Goal: Task Accomplishment & Management: Use online tool/utility

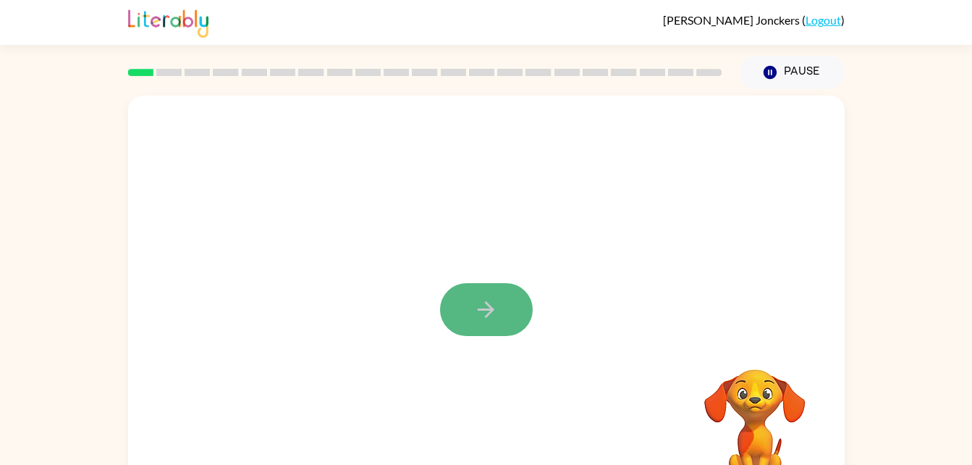
click at [501, 304] on button "button" at bounding box center [486, 309] width 93 height 53
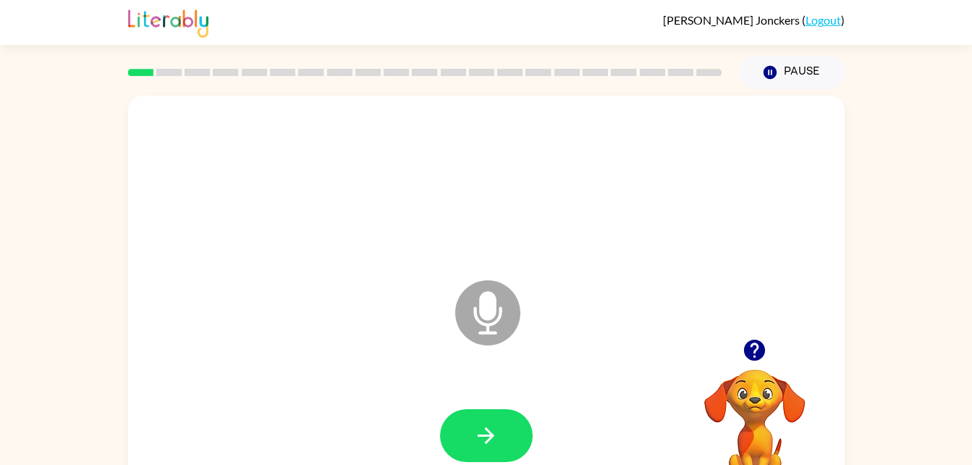
click at [489, 321] on icon at bounding box center [487, 312] width 65 height 65
click at [504, 301] on icon at bounding box center [487, 312] width 65 height 65
drag, startPoint x: 719, startPoint y: 394, endPoint x: 730, endPoint y: 396, distance: 11.7
click at [730, 396] on video "Your browser must support playing .mp4 files to use Literably. Please try using…" at bounding box center [754, 419] width 145 height 145
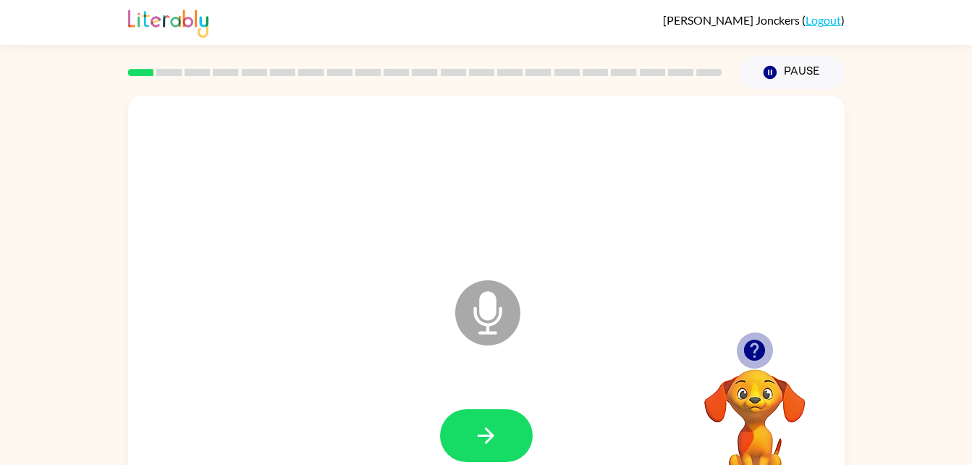
click at [760, 344] on icon "button" at bounding box center [754, 349] width 21 height 21
click at [480, 332] on icon "Microphone The Microphone is here when it is your turn to talk" at bounding box center [560, 330] width 217 height 109
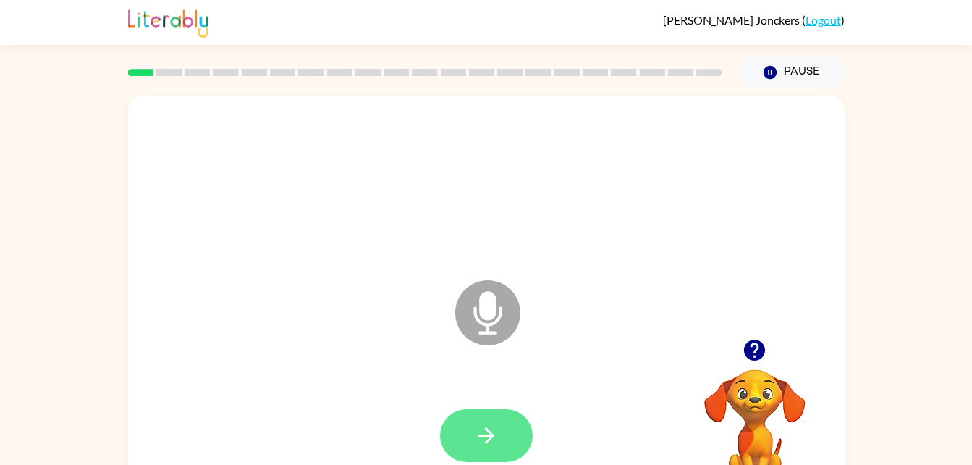
click at [458, 425] on button "button" at bounding box center [486, 435] width 93 height 53
click at [505, 298] on icon at bounding box center [487, 312] width 65 height 65
click at [492, 417] on button "button" at bounding box center [486, 435] width 93 height 53
click at [491, 285] on icon at bounding box center [487, 312] width 65 height 65
click at [503, 316] on icon at bounding box center [487, 312] width 65 height 65
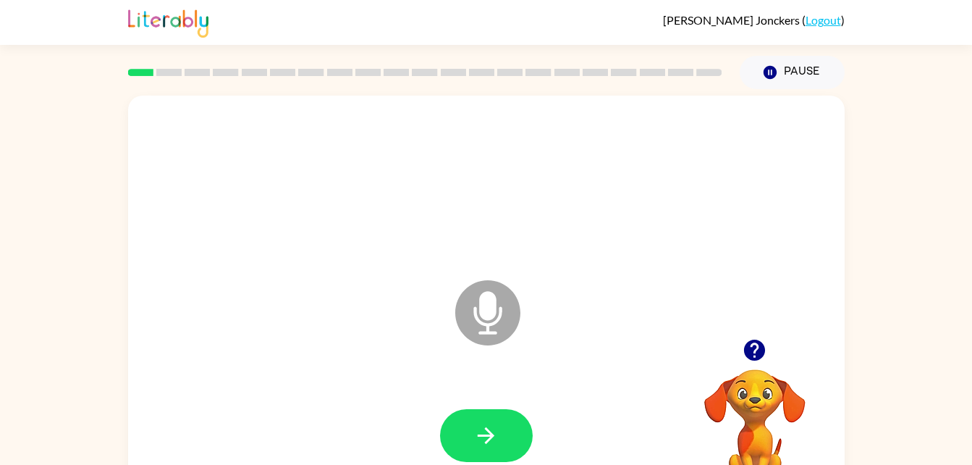
click at [742, 384] on video "Your browser must support playing .mp4 files to use Literably. Please try using…" at bounding box center [754, 419] width 145 height 145
click at [753, 394] on video "Your browser must support playing .mp4 files to use Literably. Please try using…" at bounding box center [754, 419] width 145 height 145
click at [755, 352] on icon "button" at bounding box center [754, 349] width 25 height 25
click at [492, 312] on icon "Microphone The Microphone is here when it is your turn to talk" at bounding box center [560, 330] width 217 height 109
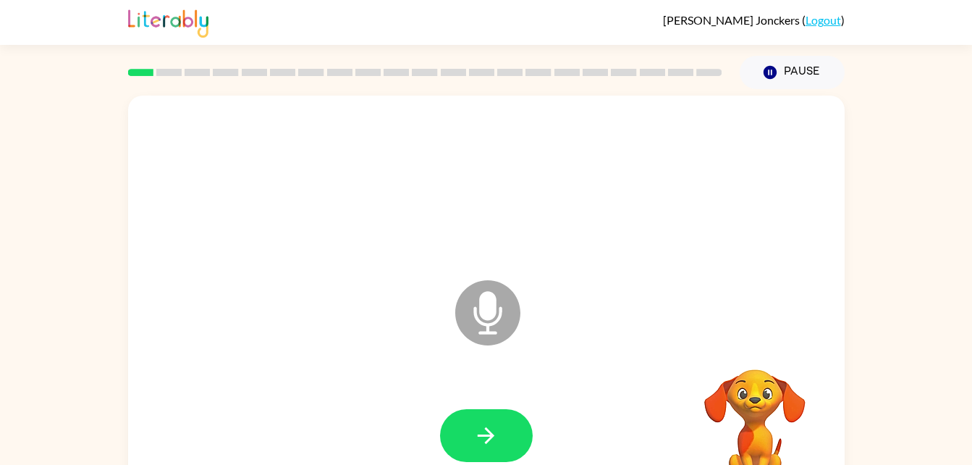
click at [492, 331] on icon "Microphone The Microphone is here when it is your turn to talk" at bounding box center [560, 330] width 217 height 109
drag, startPoint x: 492, startPoint y: 331, endPoint x: 478, endPoint y: 302, distance: 32.7
click at [478, 302] on icon "Microphone The Microphone is here when it is your turn to talk" at bounding box center [560, 330] width 217 height 109
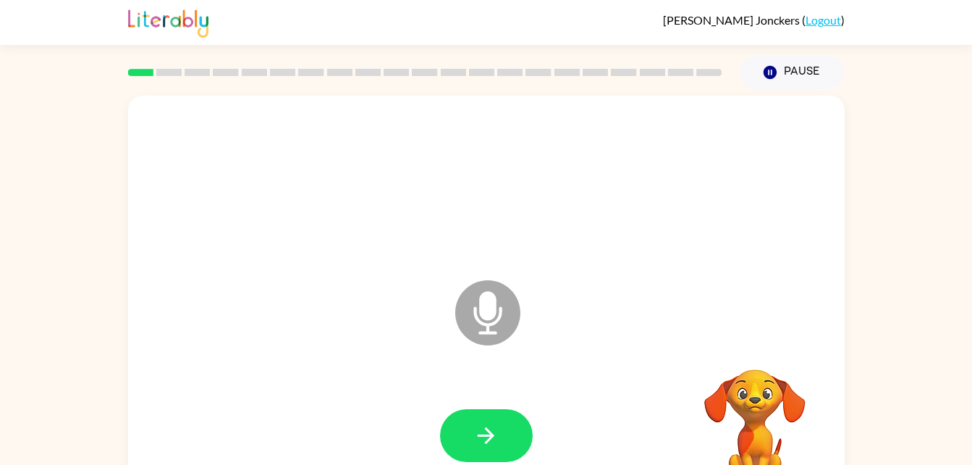
click at [478, 302] on icon at bounding box center [487, 312] width 65 height 65
drag, startPoint x: 419, startPoint y: 273, endPoint x: 209, endPoint y: 501, distance: 310.4
click at [209, 464] on html "Raymond Jonckers ( Logout ) Pause Pause Microphone The Microphone is here when …" at bounding box center [486, 254] width 972 height 509
click at [501, 335] on icon at bounding box center [487, 312] width 65 height 65
click at [167, 63] on div at bounding box center [424, 72] width 611 height 51
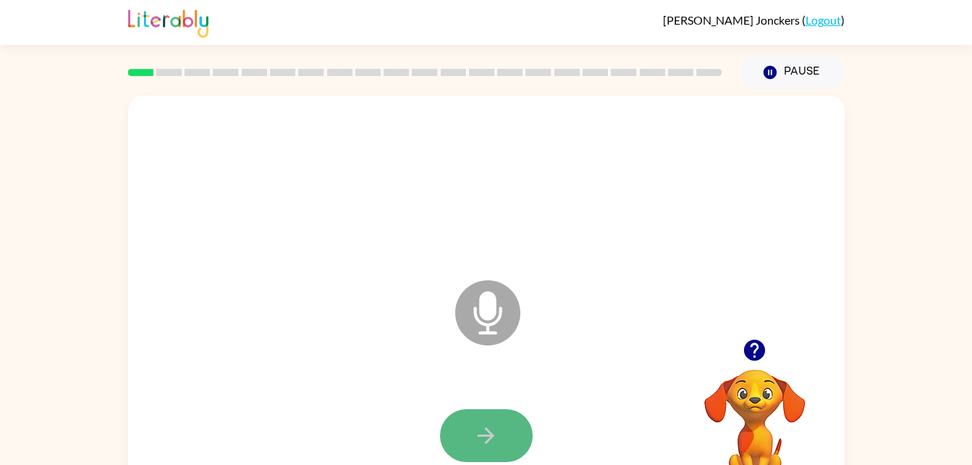
click at [512, 429] on button "button" at bounding box center [486, 435] width 93 height 53
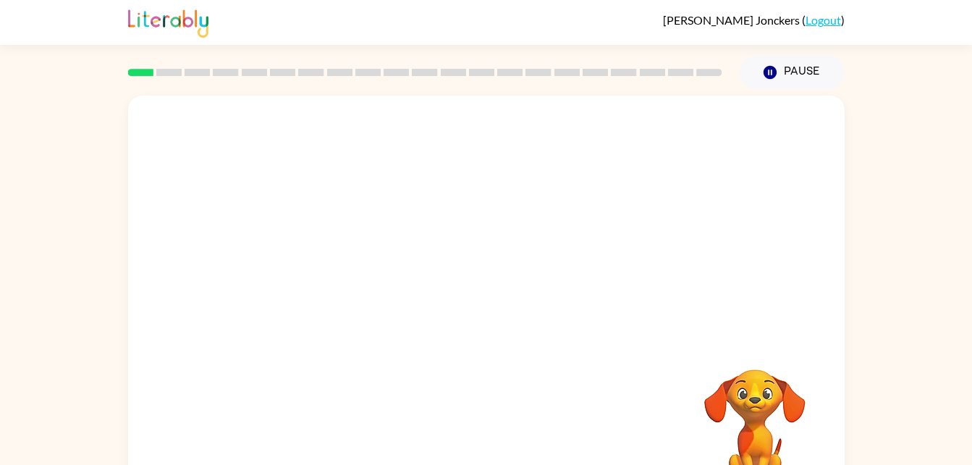
click at [967, 448] on div "Your browser must support playing .mp4 files to use Literably. Please try using…" at bounding box center [486, 299] width 972 height 420
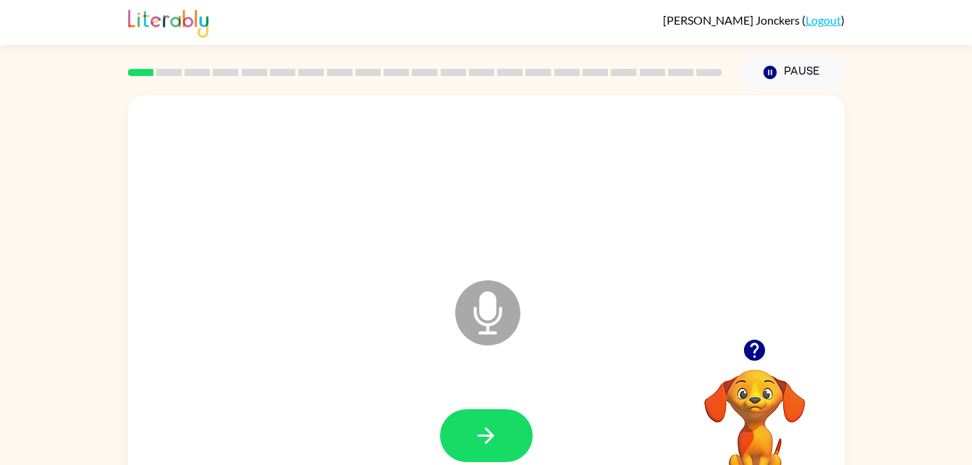
click at [757, 351] on icon "button" at bounding box center [754, 349] width 21 height 21
click at [485, 321] on icon at bounding box center [487, 312] width 65 height 65
click at [488, 305] on icon "Microphone The Microphone is here when it is your turn to talk" at bounding box center [560, 330] width 217 height 109
click at [491, 320] on icon at bounding box center [487, 312] width 65 height 65
click at [492, 315] on icon "Microphone The Microphone is here when it is your turn to talk" at bounding box center [560, 330] width 217 height 109
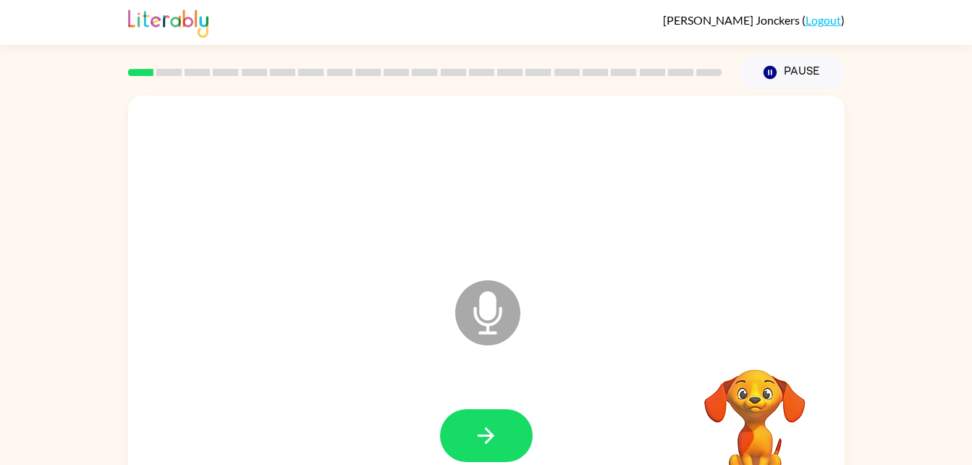
click at [489, 315] on icon "Microphone The Microphone is here when it is your turn to talk" at bounding box center [560, 330] width 217 height 109
click at [488, 316] on icon "Microphone The Microphone is here when it is your turn to talk" at bounding box center [560, 330] width 217 height 109
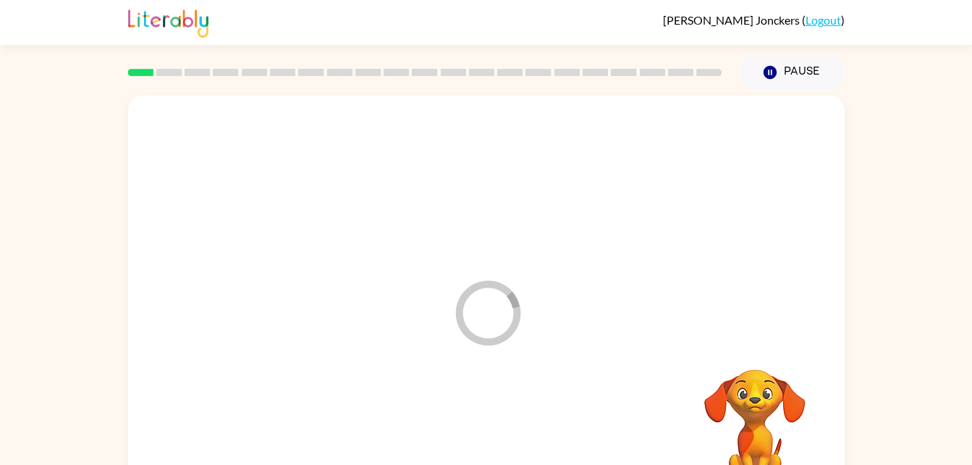
click at [488, 316] on icon "Loader Your response is being sent to our graders" at bounding box center [487, 312] width 87 height 87
click at [488, 316] on div at bounding box center [486, 217] width 716 height 243
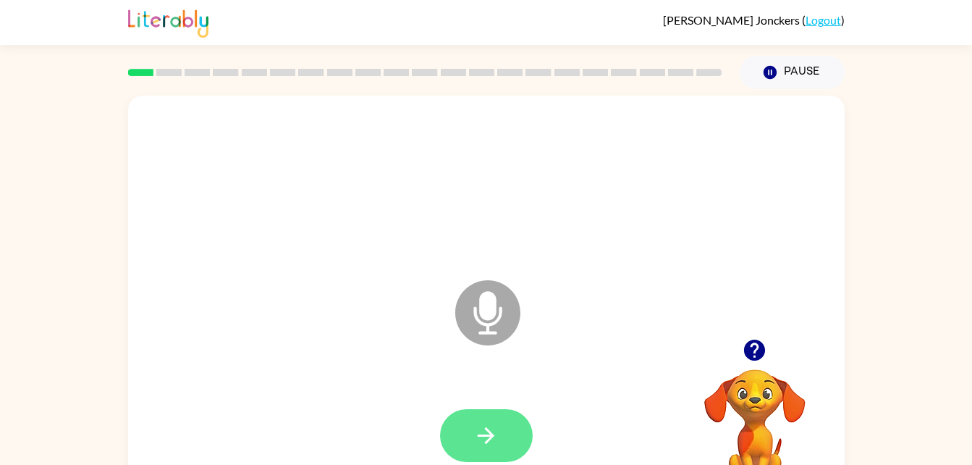
click at [475, 436] on icon "button" at bounding box center [485, 435] width 25 height 25
click at [465, 434] on button "button" at bounding box center [486, 435] width 93 height 53
click at [501, 315] on icon "Microphone The Microphone is here when it is your turn to talk" at bounding box center [560, 330] width 217 height 109
click at [462, 412] on button "button" at bounding box center [486, 435] width 93 height 53
click at [479, 442] on icon "button" at bounding box center [485, 435] width 25 height 25
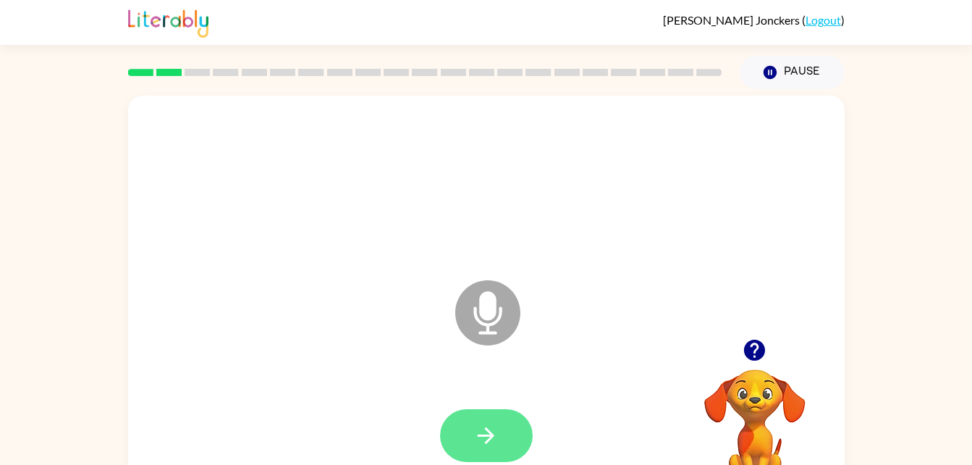
click at [488, 452] on button "button" at bounding box center [486, 435] width 93 height 53
click at [513, 312] on icon at bounding box center [487, 312] width 65 height 65
click at [459, 423] on button "button" at bounding box center [486, 435] width 93 height 53
click at [466, 418] on button "button" at bounding box center [486, 435] width 93 height 53
click at [503, 319] on icon at bounding box center [487, 312] width 65 height 65
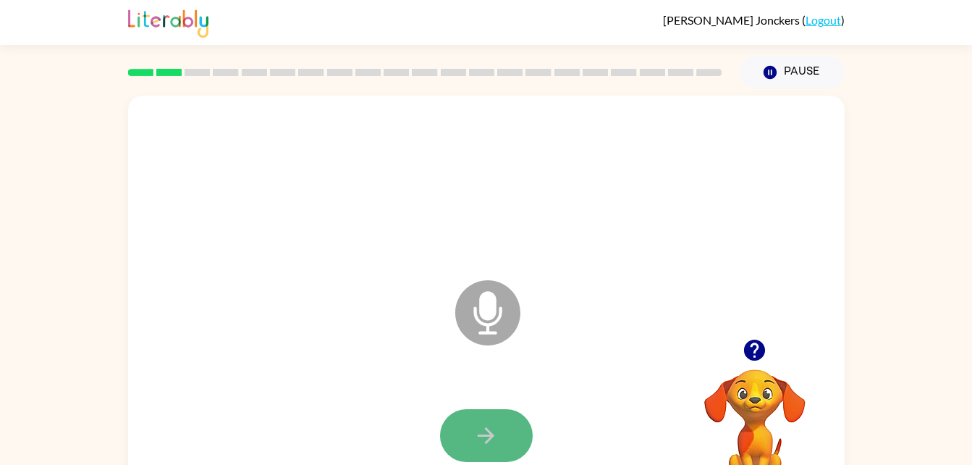
click at [453, 423] on button "button" at bounding box center [486, 435] width 93 height 53
click at [491, 423] on icon "button" at bounding box center [485, 435] width 25 height 25
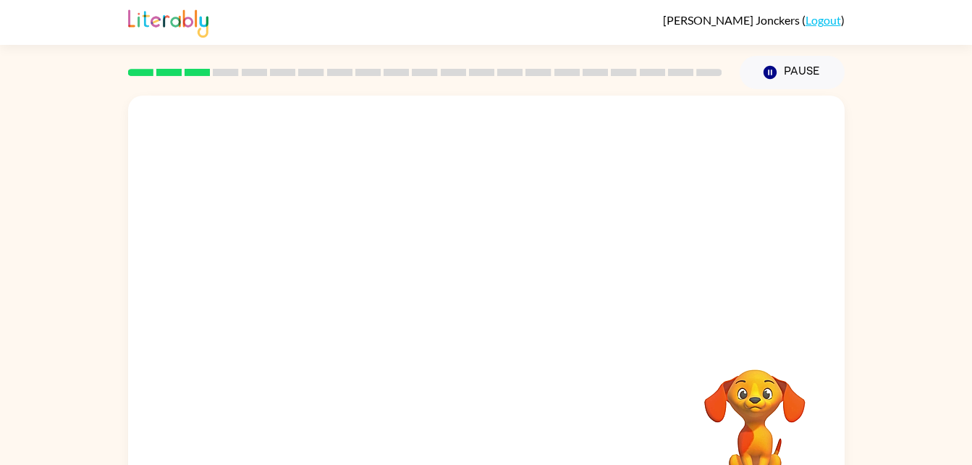
click at [797, 426] on video "Your browser must support playing .mp4 files to use Literably. Please try using…" at bounding box center [754, 419] width 145 height 145
click at [732, 421] on video "Your browser must support playing .mp4 files to use Literably. Please try using…" at bounding box center [754, 419] width 145 height 145
click at [742, 429] on video "Your browser must support playing .mp4 files to use Literably. Please try using…" at bounding box center [754, 419] width 145 height 145
click at [719, 398] on video "Your browser must support playing .mp4 files to use Literably. Please try using…" at bounding box center [754, 419] width 145 height 145
click at [736, 399] on video "Your browser must support playing .mp4 files to use Literably. Please try using…" at bounding box center [754, 419] width 145 height 145
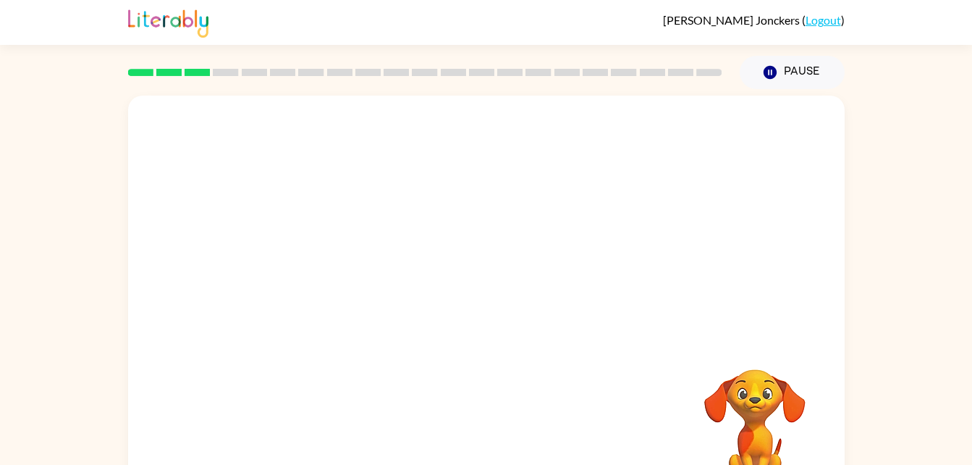
click at [718, 386] on video "Your browser must support playing .mp4 files to use Literably. Please try using…" at bounding box center [754, 419] width 145 height 145
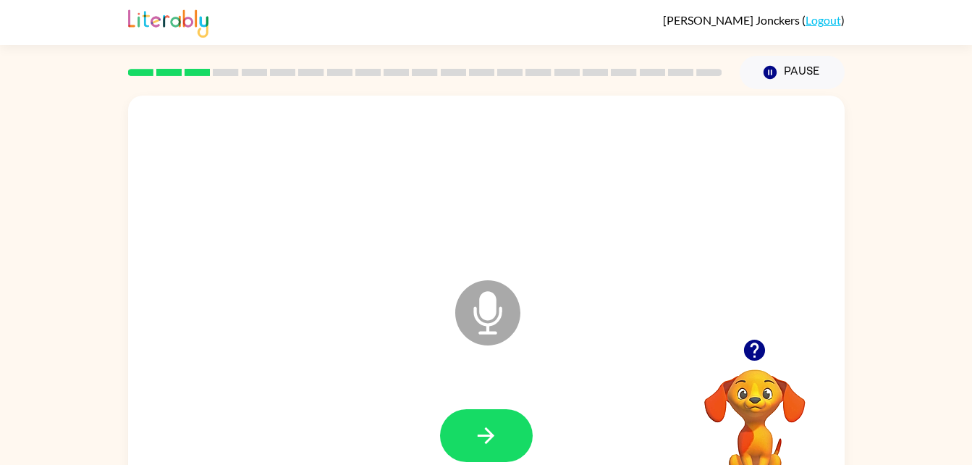
click at [480, 328] on icon at bounding box center [487, 312] width 65 height 65
click at [505, 426] on button "button" at bounding box center [486, 435] width 93 height 53
click at [491, 425] on icon "button" at bounding box center [485, 435] width 25 height 25
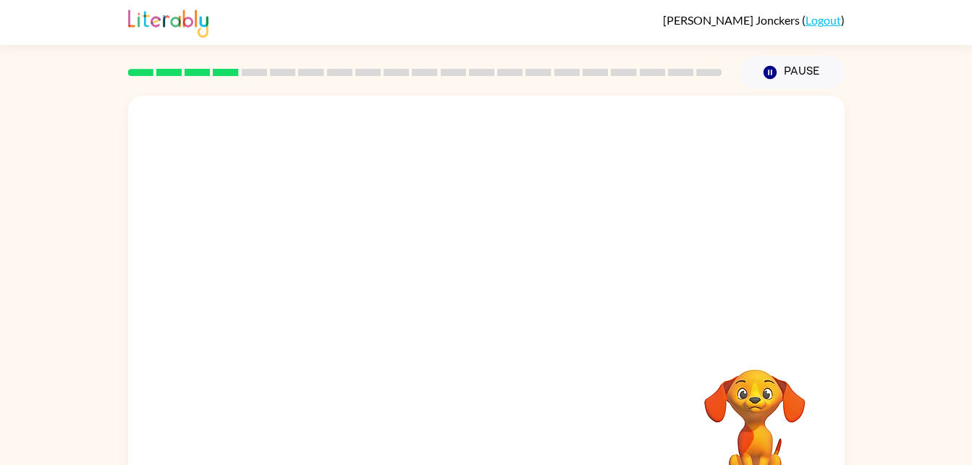
click at [738, 444] on video "Your browser must support playing .mp4 files to use Literably. Please try using…" at bounding box center [754, 419] width 145 height 145
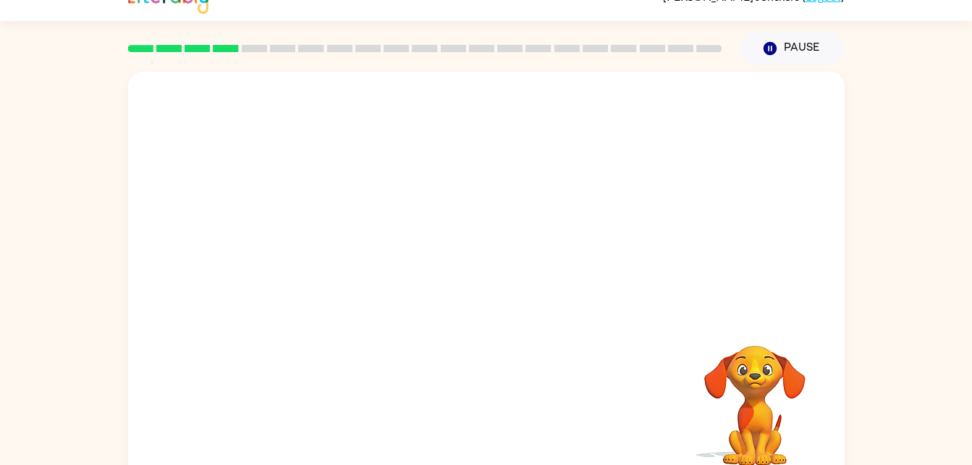
scroll to position [44, 0]
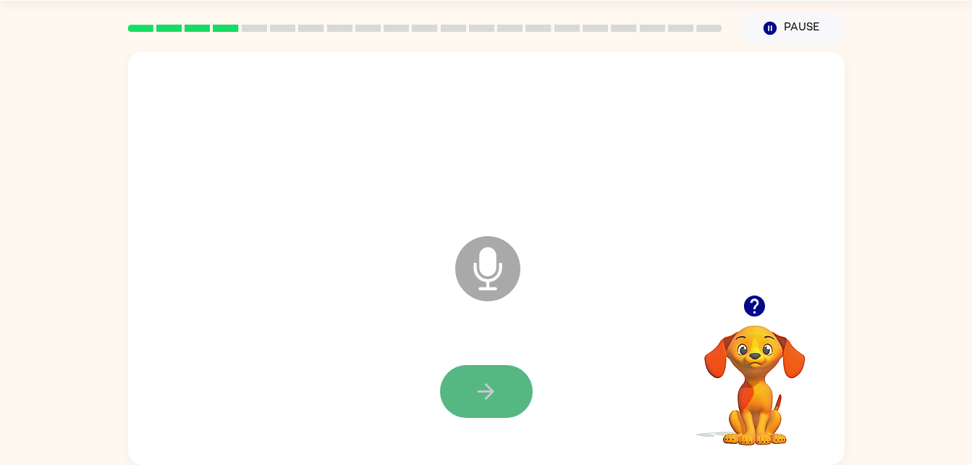
click at [467, 415] on button "button" at bounding box center [486, 391] width 93 height 53
click at [480, 265] on icon "Microphone The Microphone is here when it is your turn to talk" at bounding box center [560, 286] width 217 height 109
click at [476, 394] on icon "button" at bounding box center [485, 390] width 25 height 25
click at [482, 280] on icon "Microphone The Microphone is here when it is your turn to talk" at bounding box center [560, 286] width 217 height 109
click at [505, 276] on icon at bounding box center [487, 268] width 65 height 65
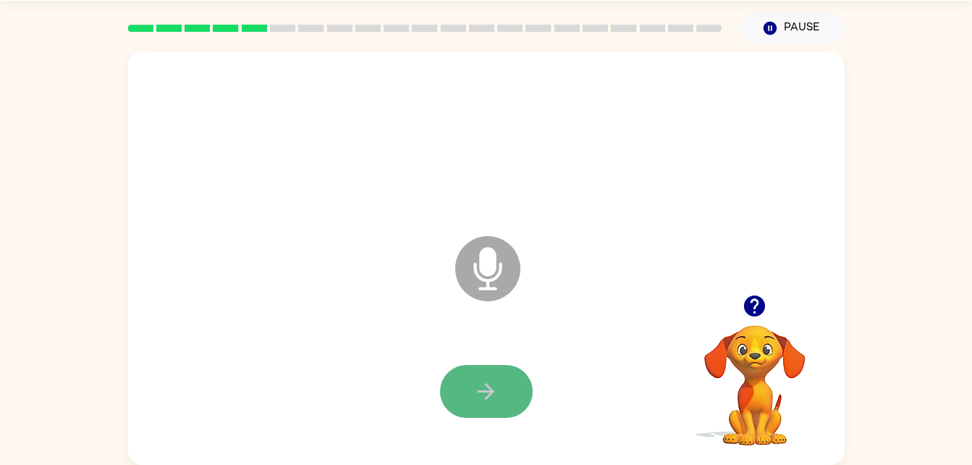
click at [452, 389] on button "button" at bounding box center [486, 391] width 93 height 53
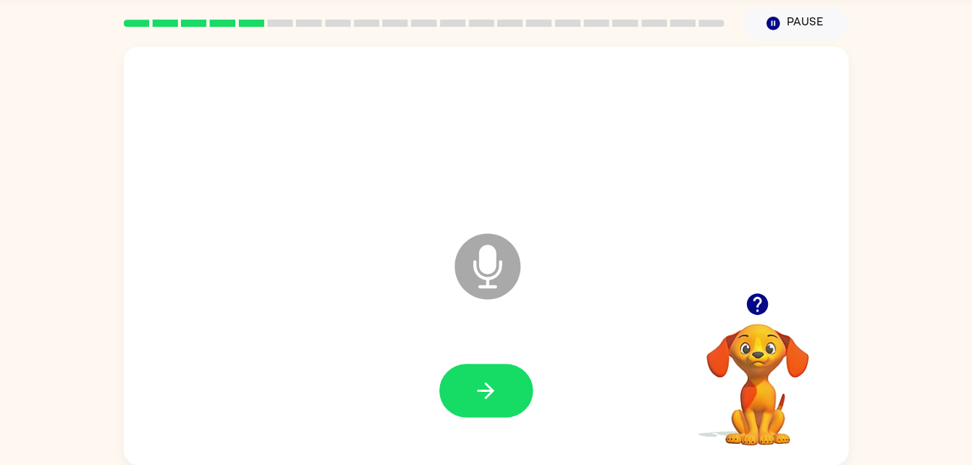
click at [497, 248] on icon at bounding box center [487, 268] width 65 height 65
click at [436, 367] on div at bounding box center [486, 391] width 687 height 119
click at [478, 410] on button "button" at bounding box center [486, 391] width 93 height 53
click at [499, 387] on button "button" at bounding box center [486, 391] width 93 height 53
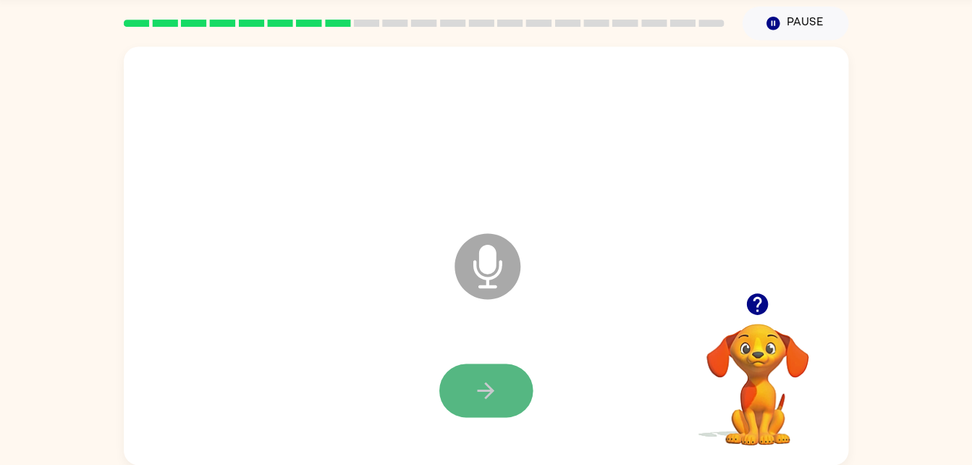
click at [496, 389] on icon "button" at bounding box center [485, 390] width 25 height 25
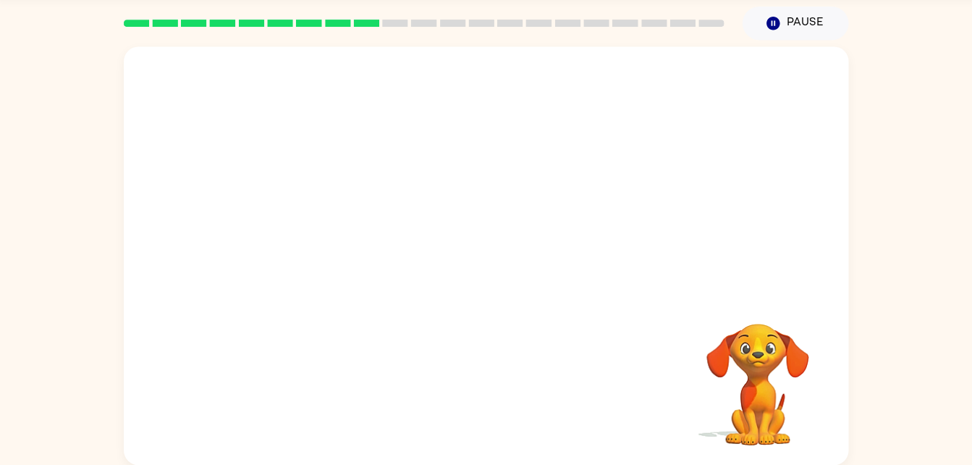
click at [772, 368] on video "Your browser must support playing .mp4 files to use Literably. Please try using…" at bounding box center [754, 374] width 145 height 145
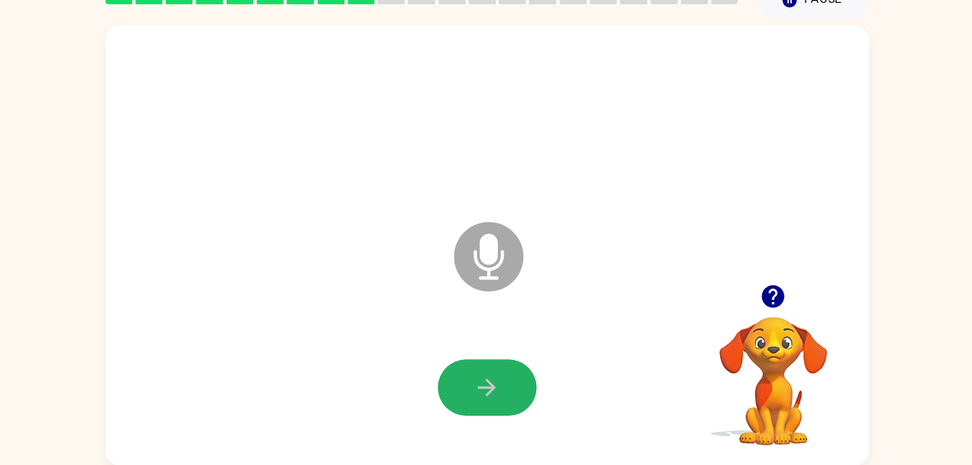
click at [494, 392] on icon "button" at bounding box center [485, 390] width 25 height 25
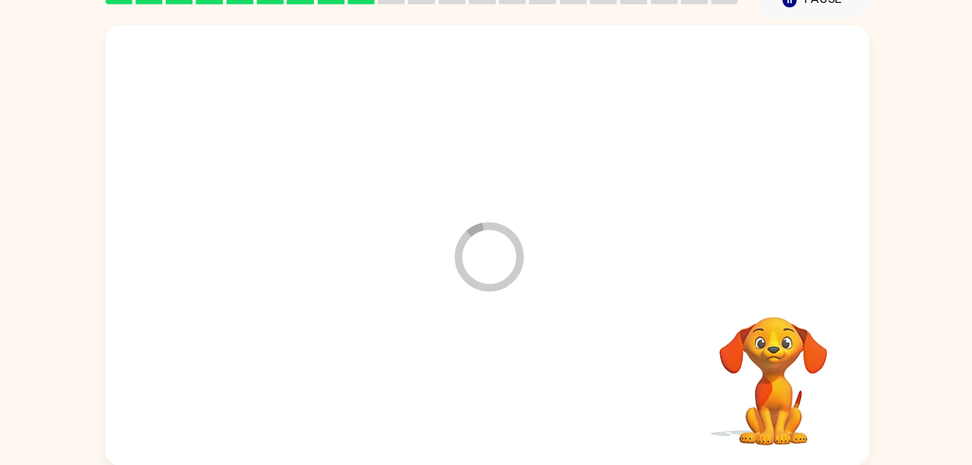
click at [459, 397] on div at bounding box center [486, 391] width 687 height 119
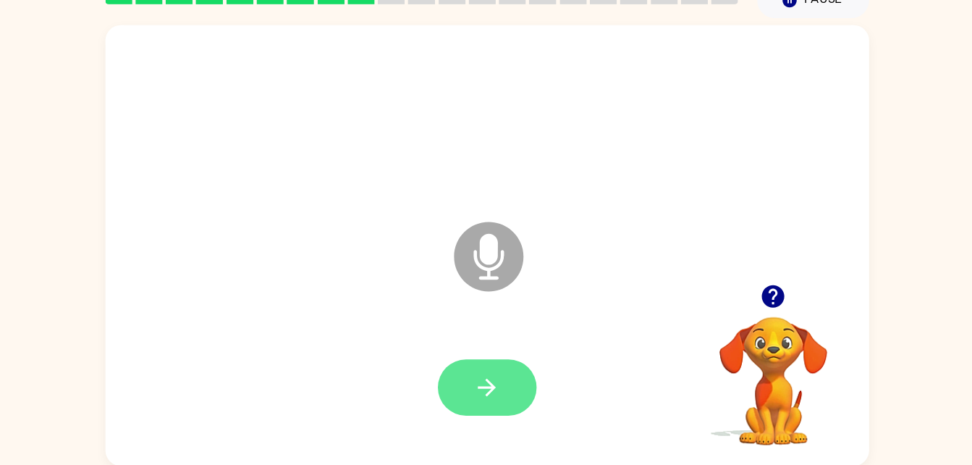
click at [464, 401] on button "button" at bounding box center [486, 391] width 93 height 53
click at [461, 402] on button "button" at bounding box center [486, 391] width 93 height 53
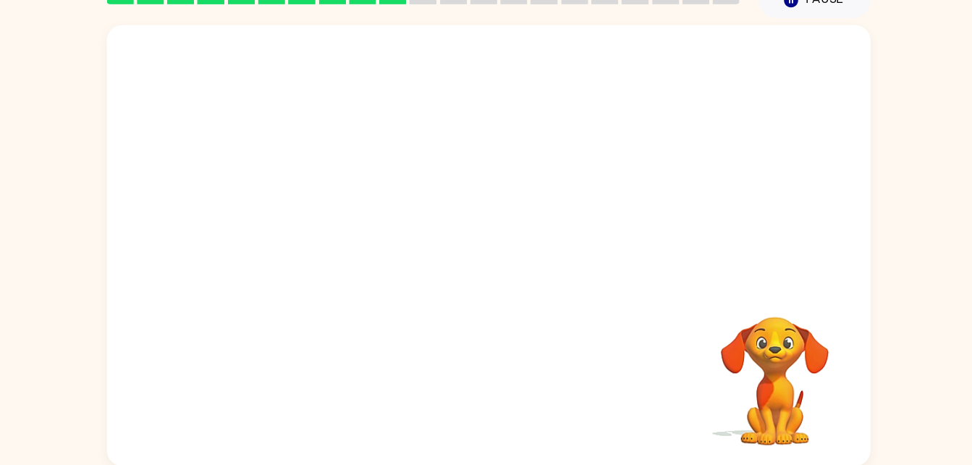
click at [740, 398] on video "Your browser must support playing .mp4 files to use Literably. Please try using…" at bounding box center [754, 374] width 145 height 145
click at [762, 393] on video "Your browser must support playing .mp4 files to use Literably. Please try using…" at bounding box center [754, 374] width 145 height 145
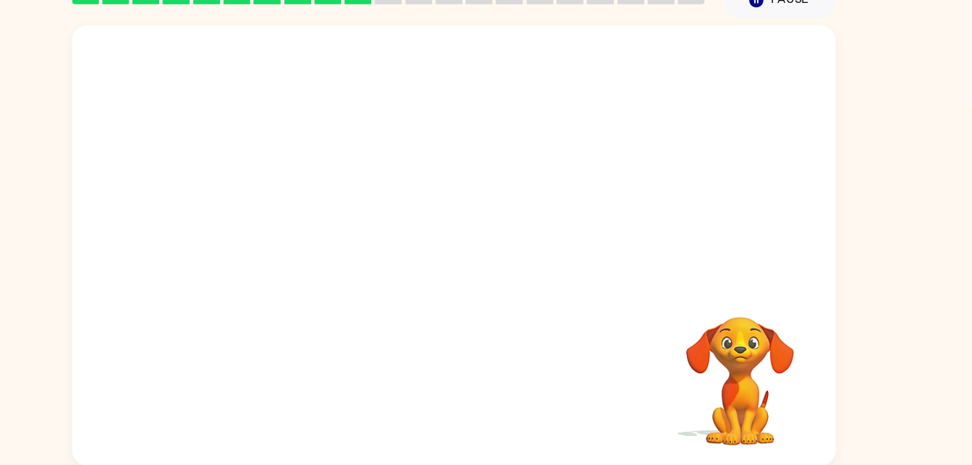
click at [727, 377] on video "Your browser must support playing .mp4 files to use Literably. Please try using…" at bounding box center [754, 374] width 145 height 145
click at [759, 378] on video "Your browser must support playing .mp4 files to use Literably. Please try using…" at bounding box center [754, 374] width 145 height 145
click at [685, 365] on video "Your browser must support playing .mp4 files to use Literably. Please try using…" at bounding box center [754, 374] width 145 height 145
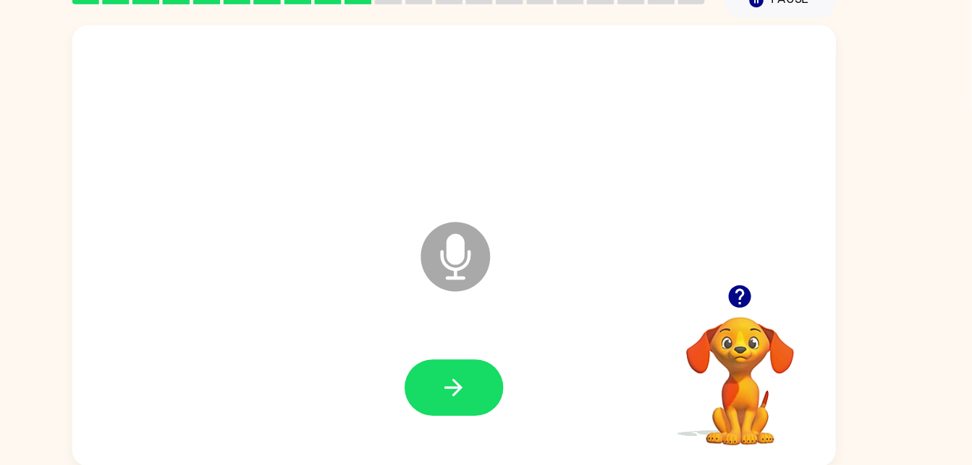
click at [720, 386] on video "Your browser must support playing .mp4 files to use Literably. Please try using…" at bounding box center [754, 374] width 145 height 145
click at [728, 381] on video "Your browser must support playing .mp4 files to use Literably. Please try using…" at bounding box center [754, 374] width 145 height 145
click at [750, 391] on video "Your browser must support playing .mp4 files to use Literably. Please try using…" at bounding box center [754, 374] width 145 height 145
click at [751, 300] on icon "button" at bounding box center [754, 305] width 21 height 21
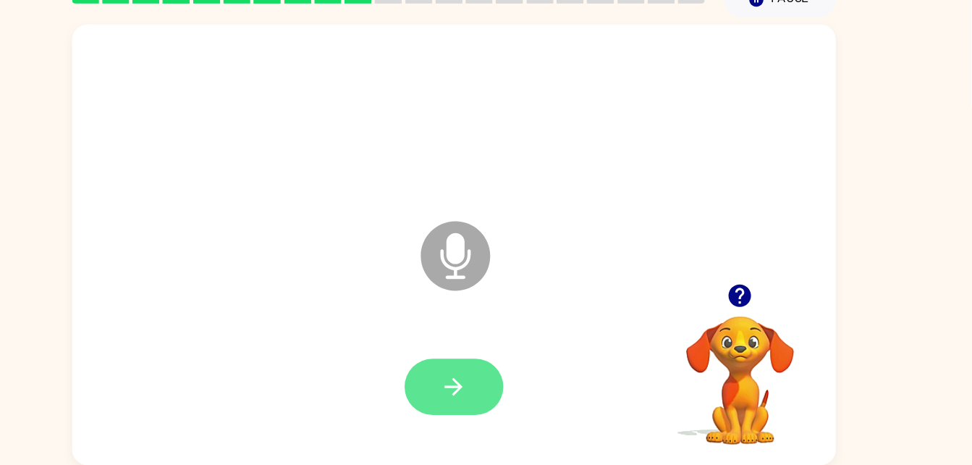
click at [477, 381] on icon "button" at bounding box center [485, 390] width 25 height 25
click at [448, 402] on button "button" at bounding box center [486, 391] width 93 height 53
click at [88, 390] on div "Microphone The Microphone is here when it is your turn to talk Your browser mus…" at bounding box center [486, 255] width 972 height 420
click at [74, 402] on div "Microphone The Microphone is here when it is your turn to talk Your browser mus…" at bounding box center [486, 255] width 972 height 420
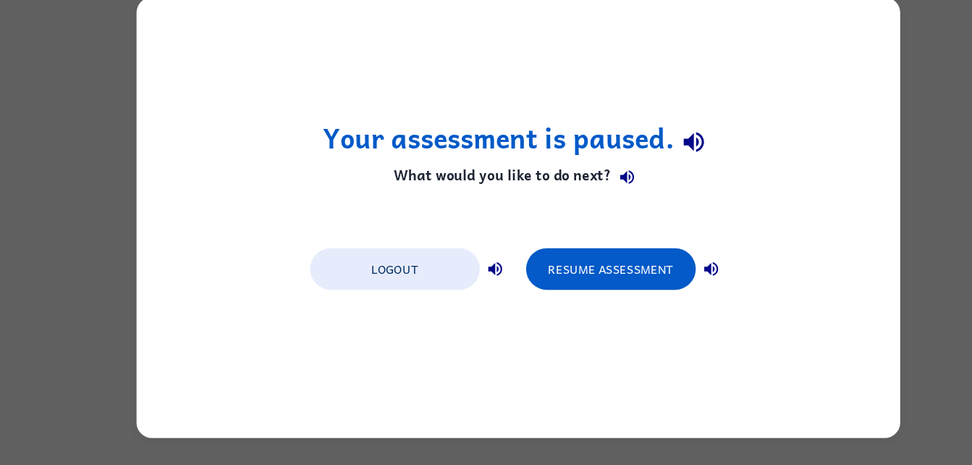
scroll to position [0, 0]
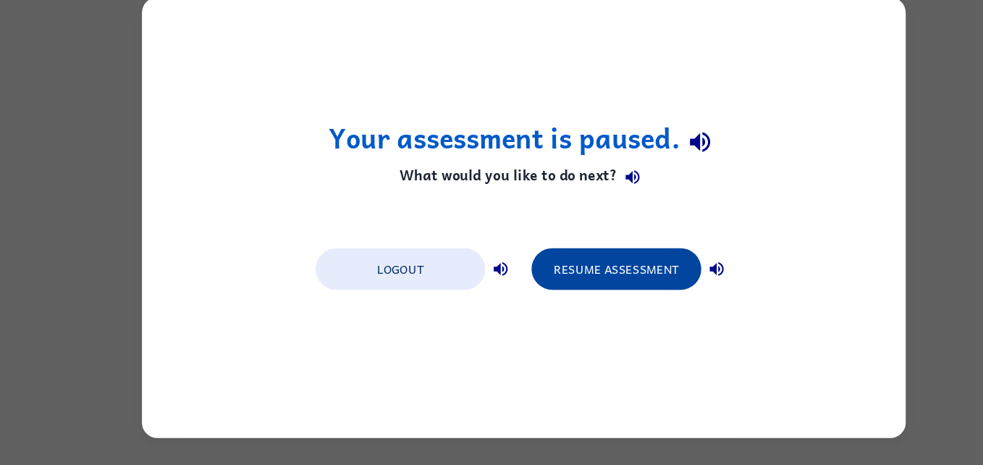
click at [554, 286] on button "Resume Assessment" at bounding box center [578, 280] width 159 height 39
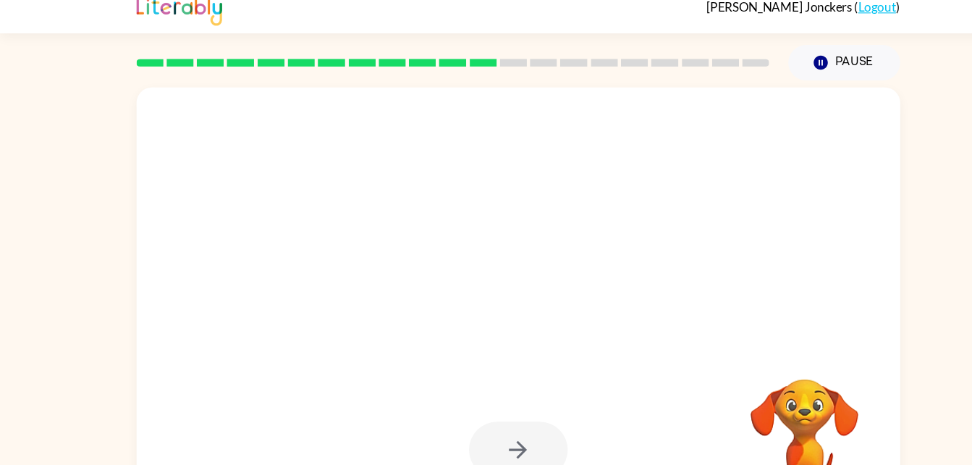
scroll to position [44, 0]
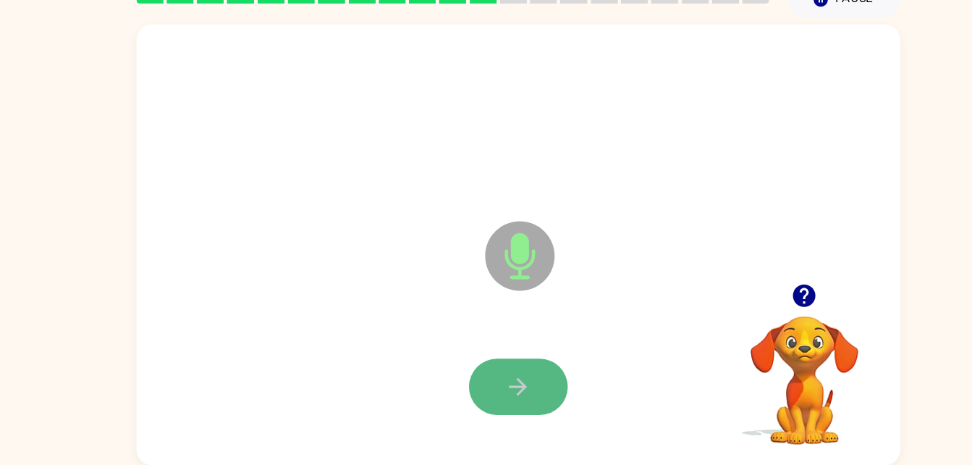
click at [488, 405] on button "button" at bounding box center [486, 391] width 93 height 53
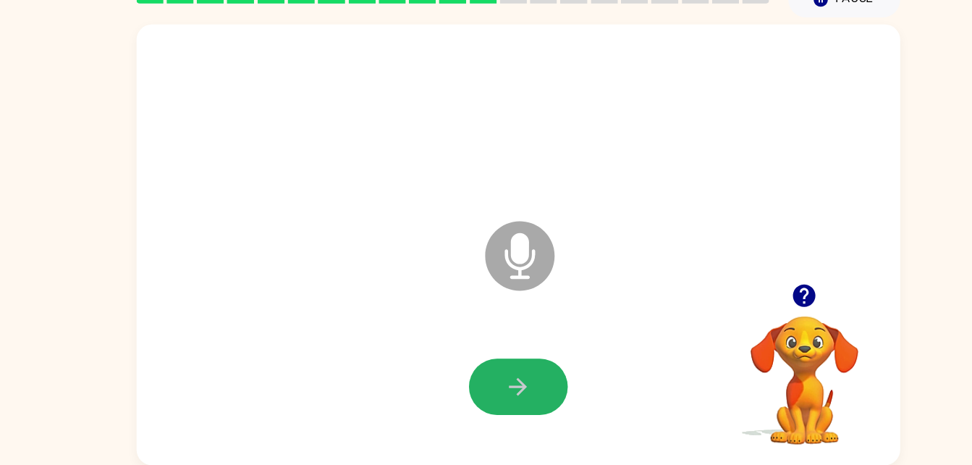
click at [488, 405] on button "button" at bounding box center [486, 391] width 93 height 53
click at [514, 412] on button "button" at bounding box center [486, 391] width 93 height 53
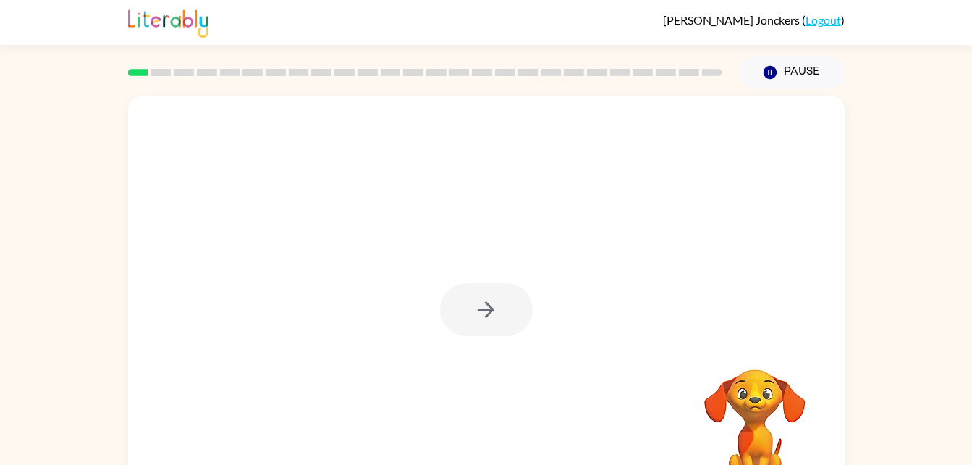
click at [477, 331] on div at bounding box center [486, 309] width 93 height 53
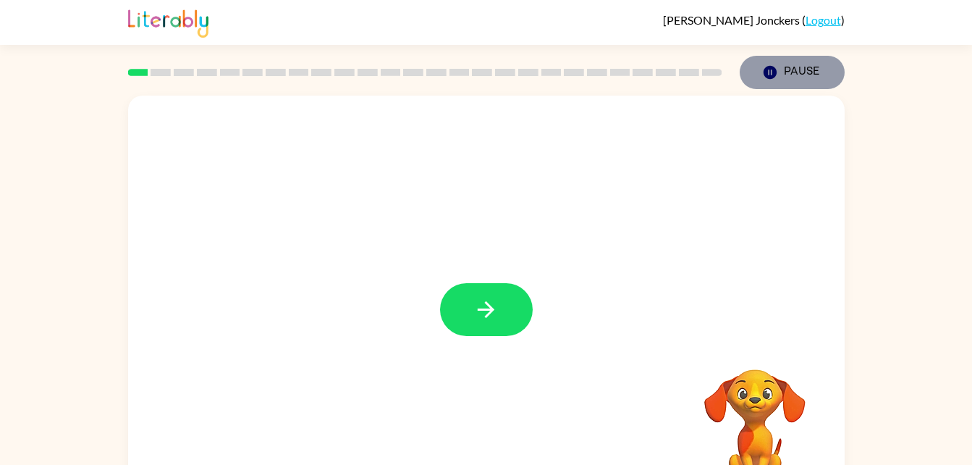
click at [795, 65] on button "Pause Pause" at bounding box center [792, 72] width 105 height 33
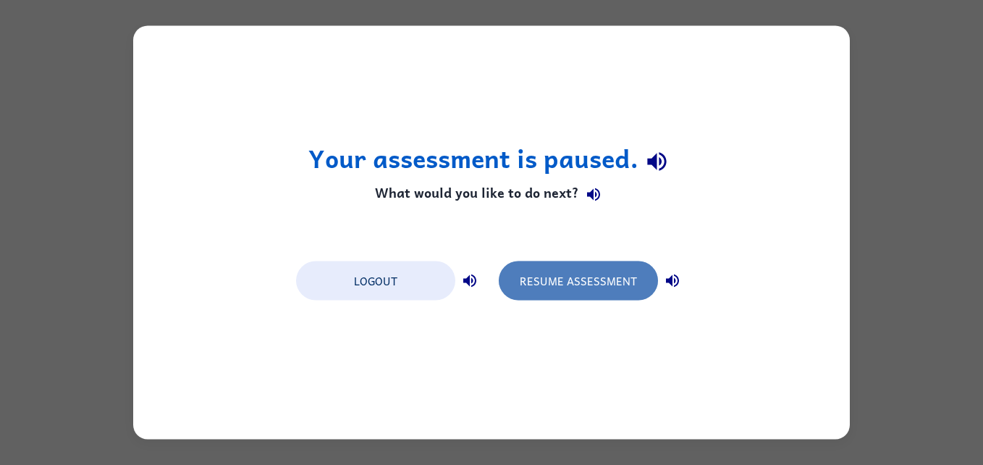
click at [551, 283] on button "Resume Assessment" at bounding box center [578, 280] width 159 height 39
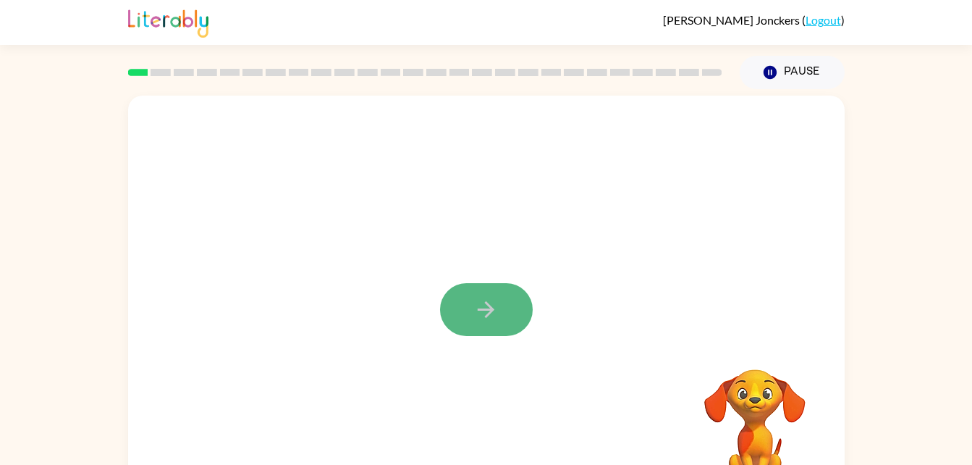
click at [527, 320] on button "button" at bounding box center [486, 309] width 93 height 53
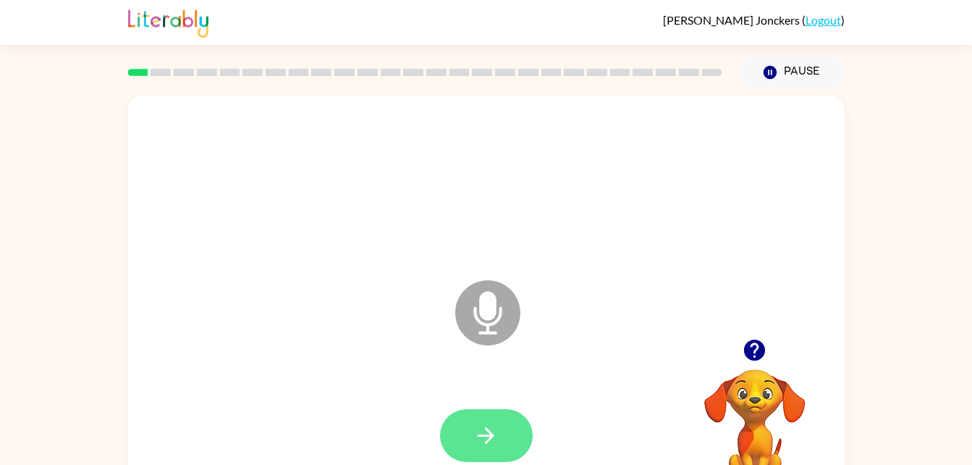
click at [457, 448] on button "button" at bounding box center [486, 435] width 93 height 53
click at [448, 64] on div at bounding box center [424, 72] width 611 height 51
click at [453, 75] on rect at bounding box center [459, 72] width 20 height 7
click at [452, 443] on button "button" at bounding box center [486, 435] width 93 height 53
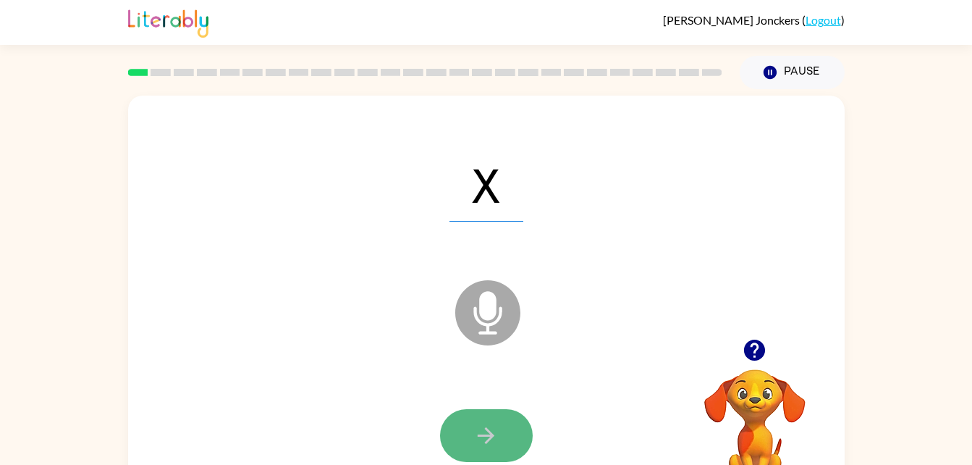
click at [451, 443] on button "button" at bounding box center [486, 435] width 93 height 53
click at [454, 443] on button "button" at bounding box center [486, 435] width 93 height 53
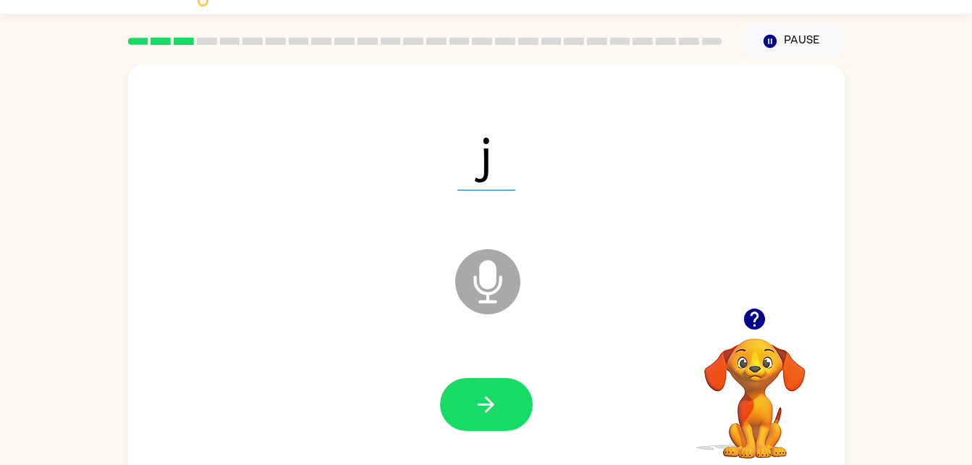
scroll to position [44, 0]
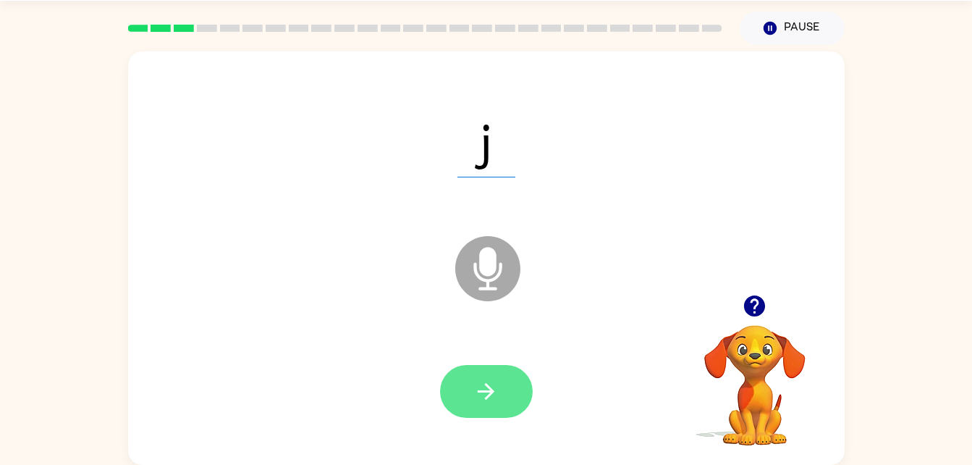
click at [482, 415] on button "button" at bounding box center [486, 391] width 93 height 53
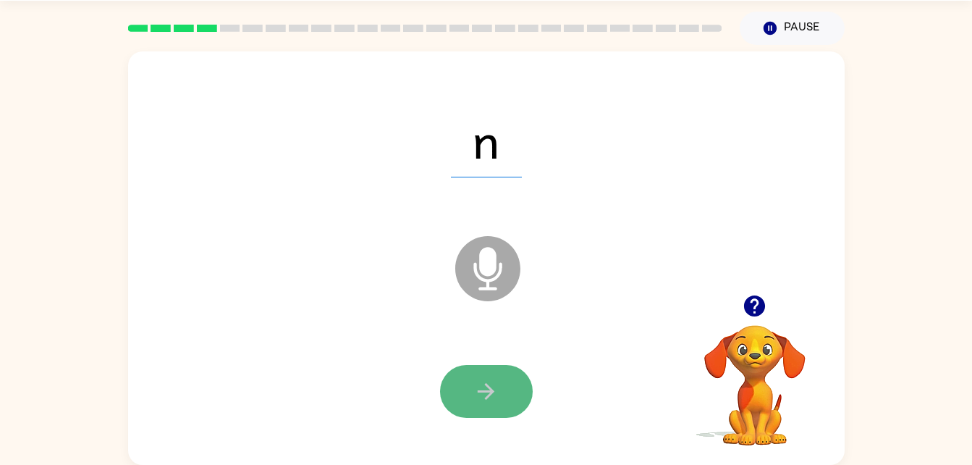
click at [494, 370] on button "button" at bounding box center [486, 391] width 93 height 53
click at [500, 368] on button "button" at bounding box center [486, 391] width 93 height 53
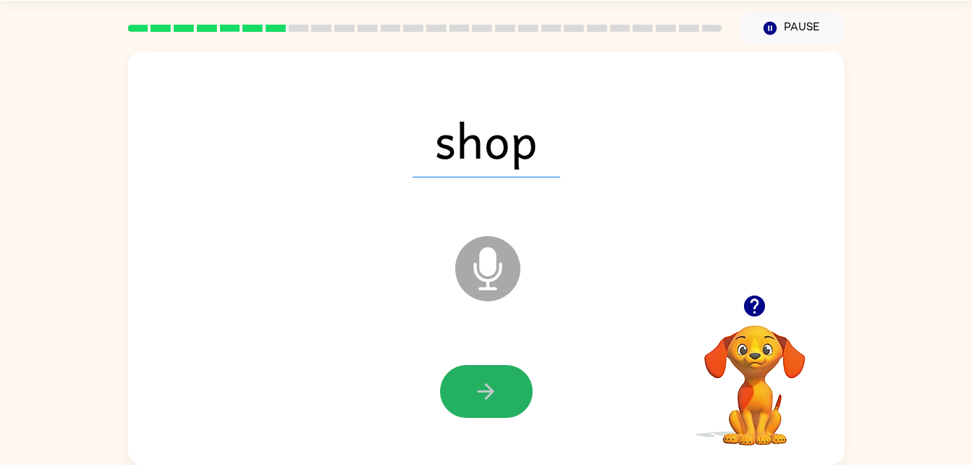
click at [500, 368] on button "button" at bounding box center [486, 391] width 93 height 53
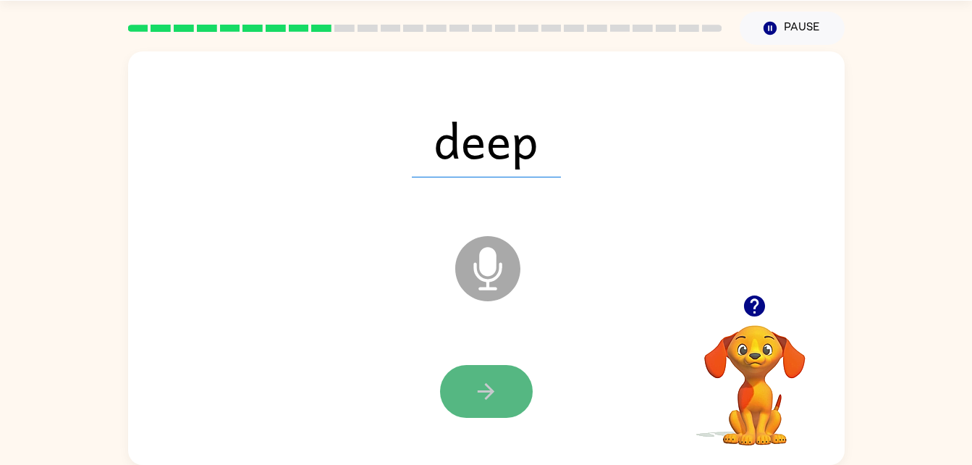
click at [491, 407] on button "button" at bounding box center [486, 391] width 93 height 53
click at [493, 412] on button "button" at bounding box center [486, 391] width 93 height 53
click at [495, 416] on button "button" at bounding box center [486, 391] width 93 height 53
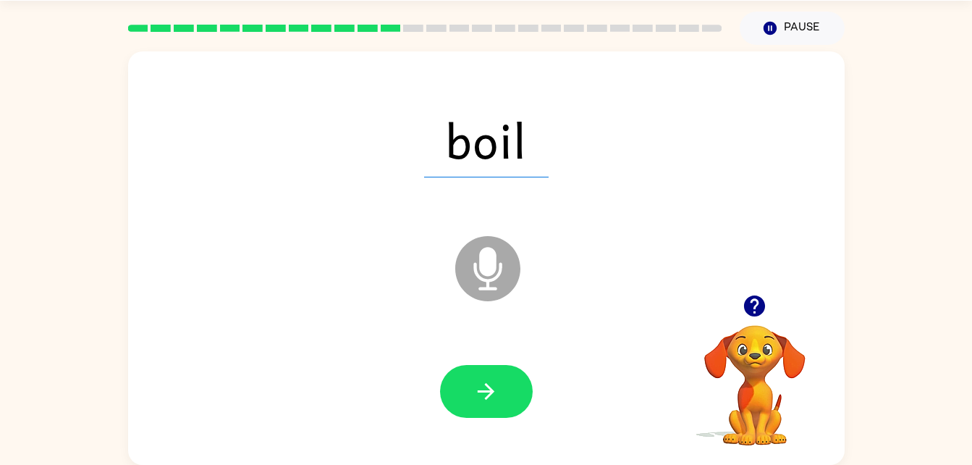
click at [495, 420] on div at bounding box center [486, 391] width 687 height 119
click at [525, 388] on button "button" at bounding box center [486, 391] width 93 height 53
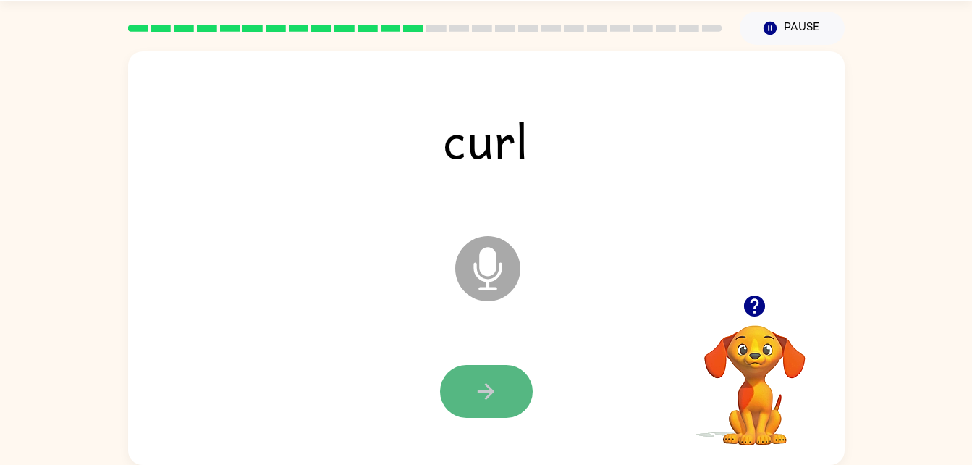
click at [528, 387] on button "button" at bounding box center [486, 391] width 93 height 53
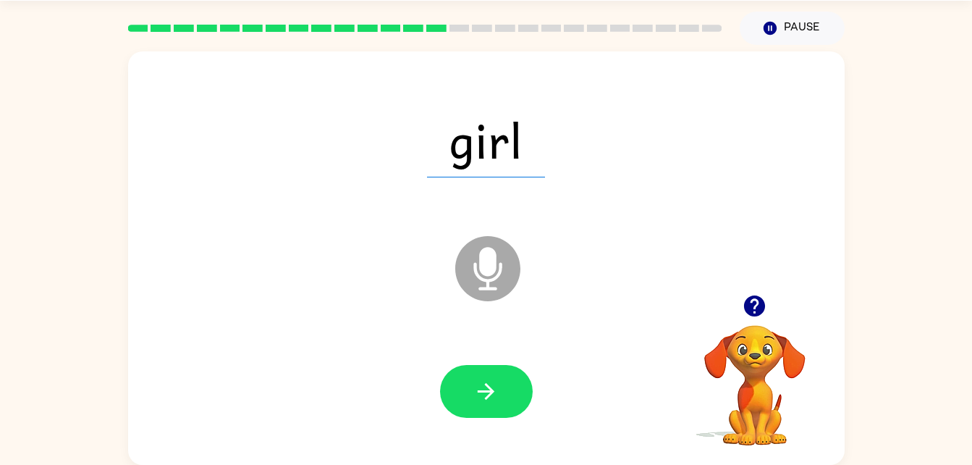
click at [528, 387] on button "button" at bounding box center [486, 391] width 93 height 53
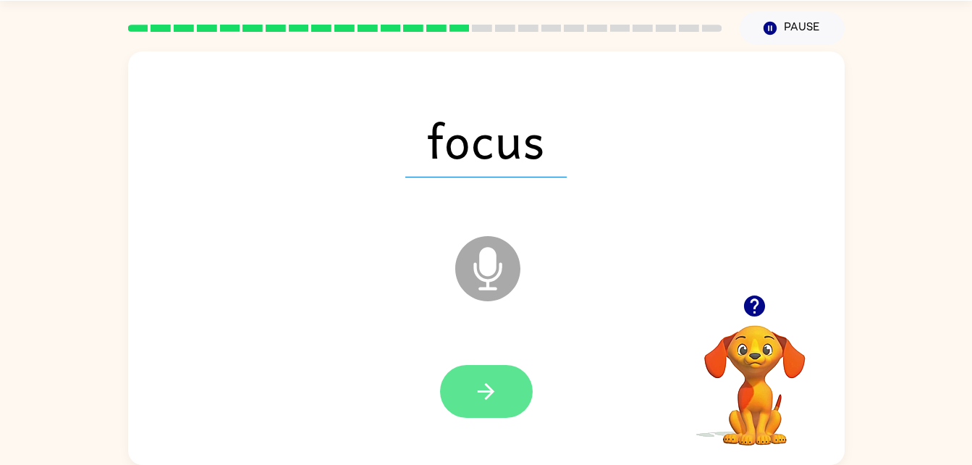
click at [504, 407] on button "button" at bounding box center [486, 391] width 93 height 53
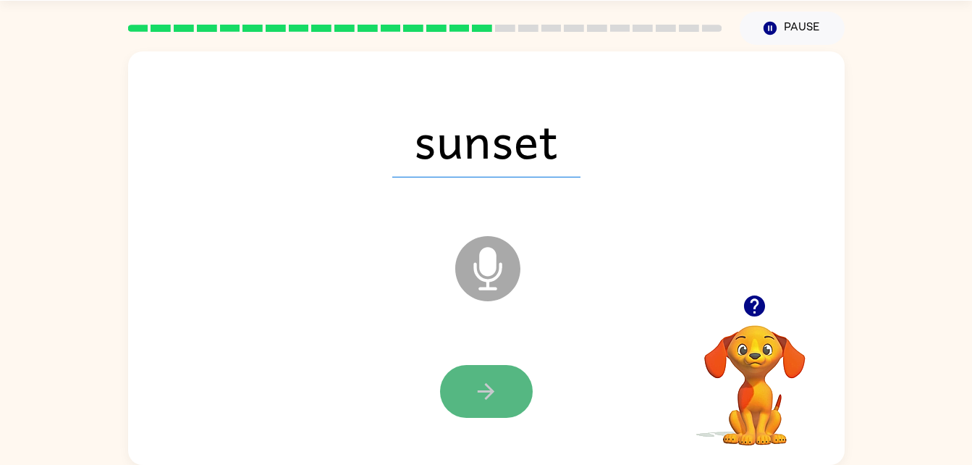
click at [507, 407] on button "button" at bounding box center [486, 391] width 93 height 53
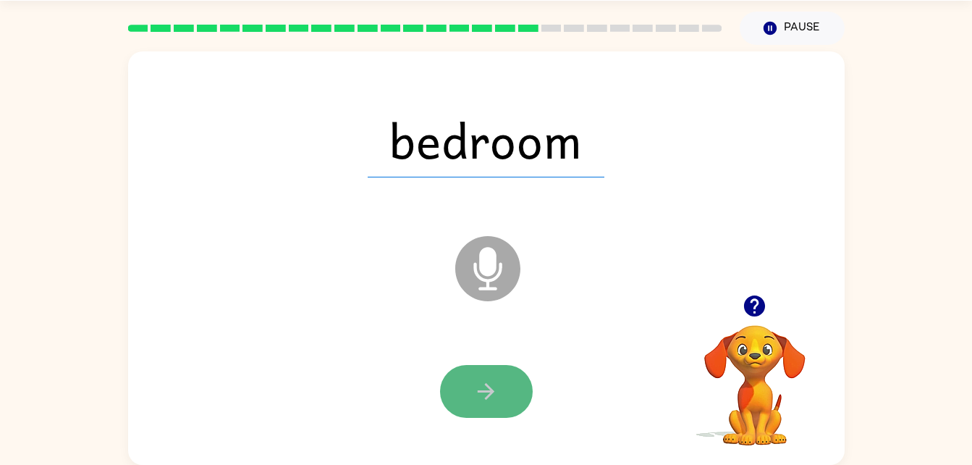
click at [503, 402] on button "button" at bounding box center [486, 391] width 93 height 53
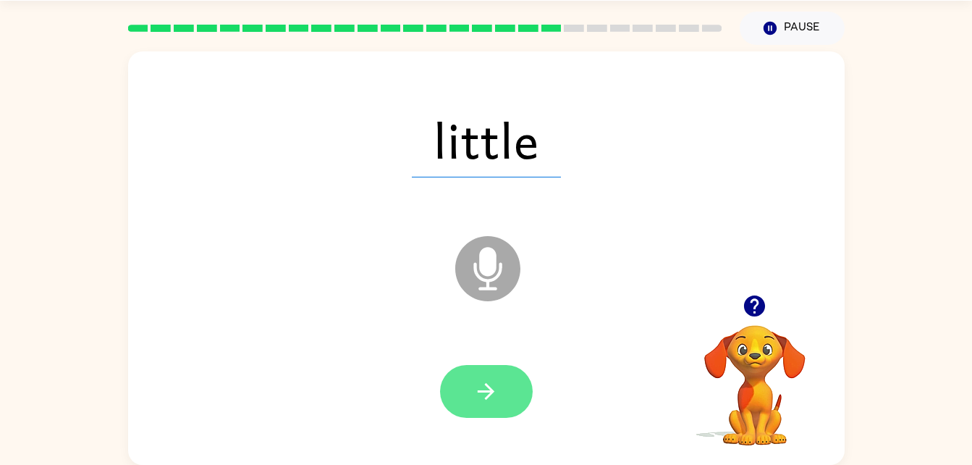
click at [506, 397] on button "button" at bounding box center [486, 391] width 93 height 53
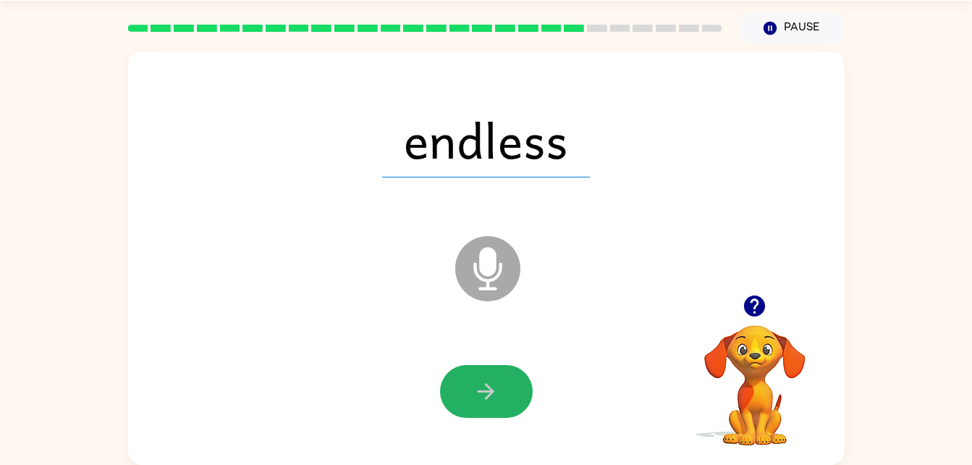
click at [506, 397] on button "button" at bounding box center [486, 391] width 93 height 53
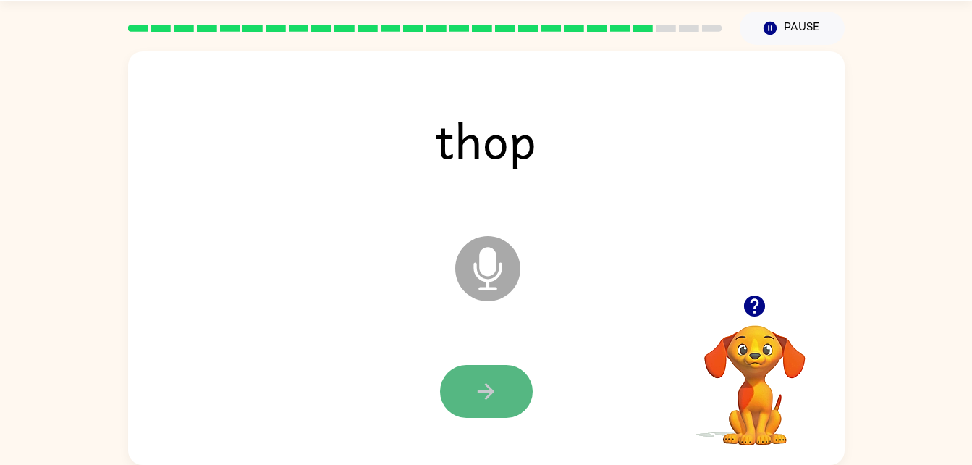
click at [517, 402] on button "button" at bounding box center [486, 391] width 93 height 53
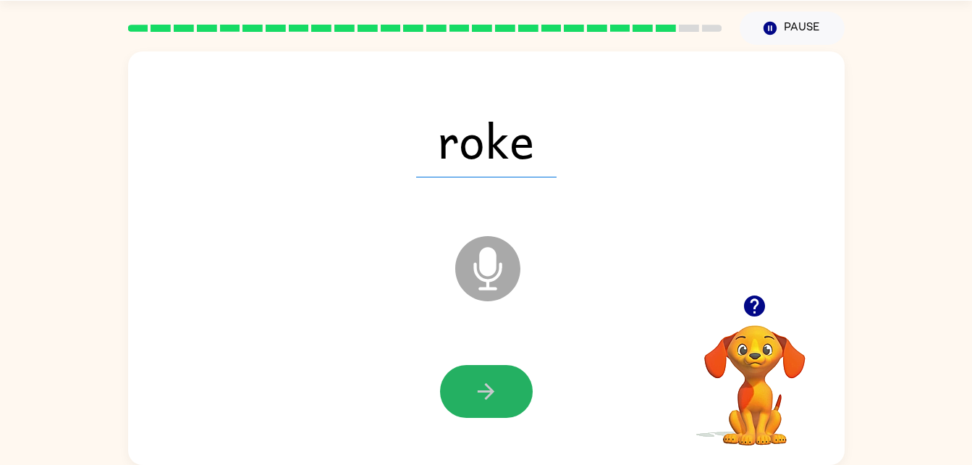
click at [485, 375] on button "button" at bounding box center [486, 391] width 93 height 53
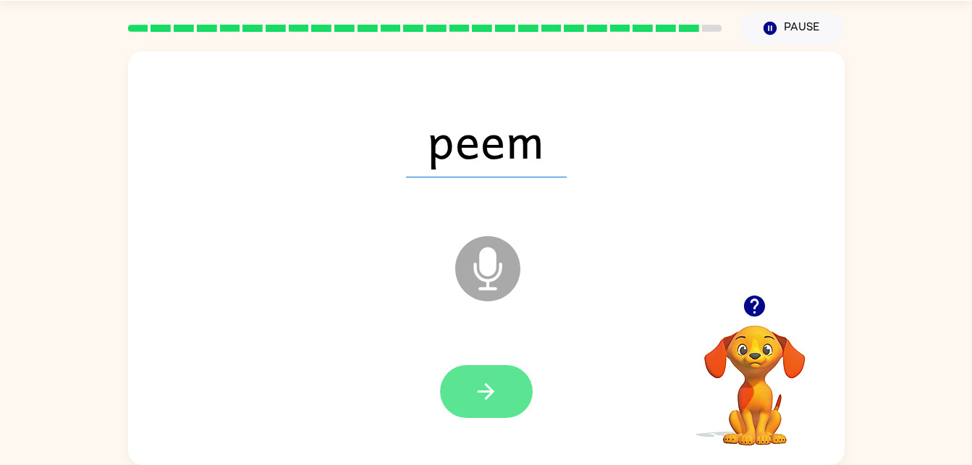
click at [485, 375] on button "button" at bounding box center [486, 391] width 93 height 53
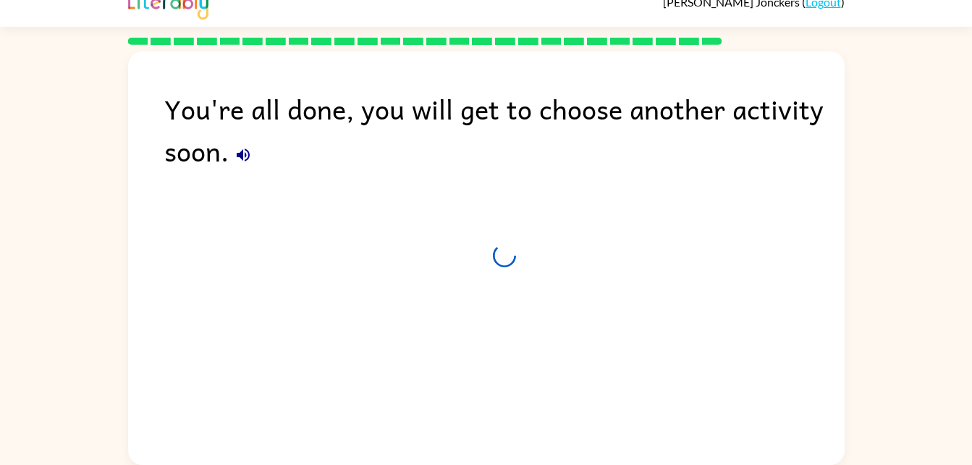
scroll to position [18, 0]
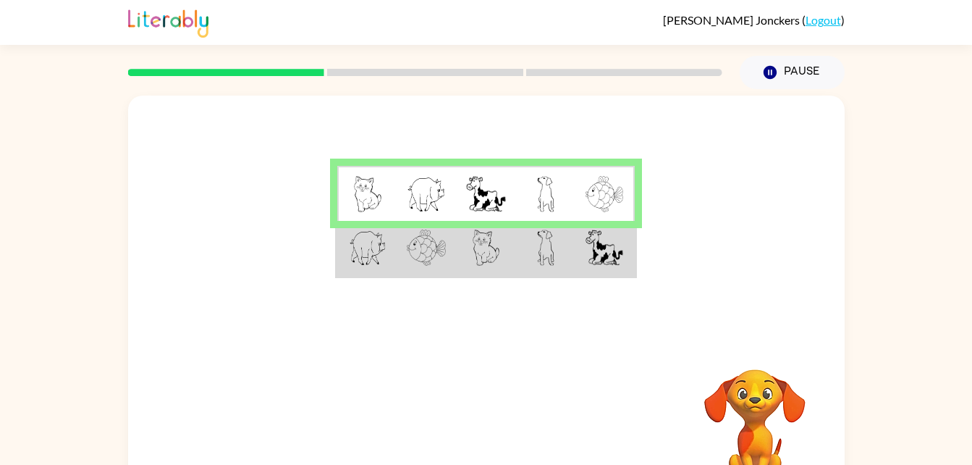
click at [460, 248] on td at bounding box center [485, 249] width 59 height 56
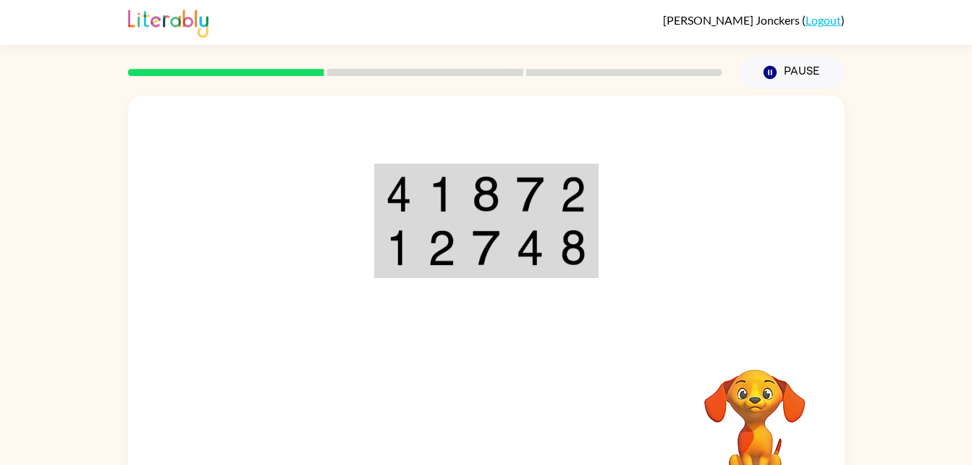
click at [389, 238] on img at bounding box center [399, 247] width 26 height 36
click at [431, 198] on img at bounding box center [441, 194] width 27 height 36
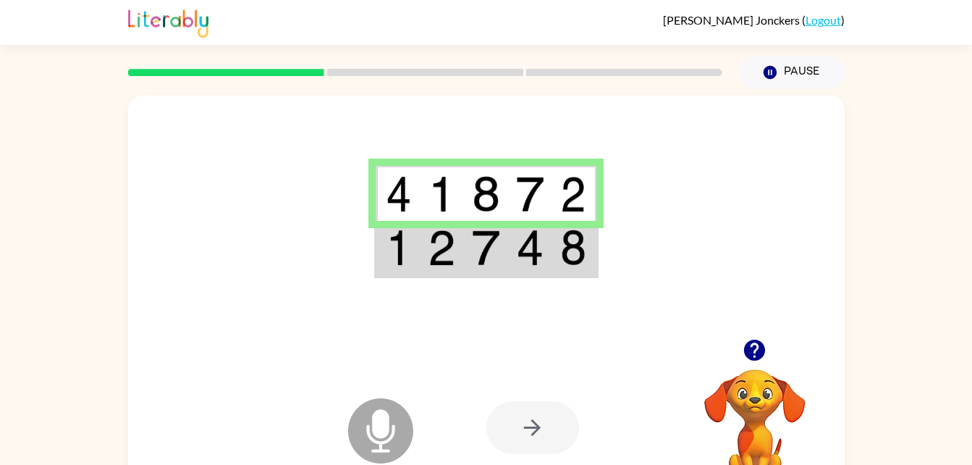
click at [374, 423] on icon "Microphone The Microphone is here when it is your turn to talk" at bounding box center [452, 448] width 217 height 109
click at [530, 412] on div at bounding box center [532, 427] width 93 height 53
click at [457, 222] on td at bounding box center [442, 249] width 44 height 56
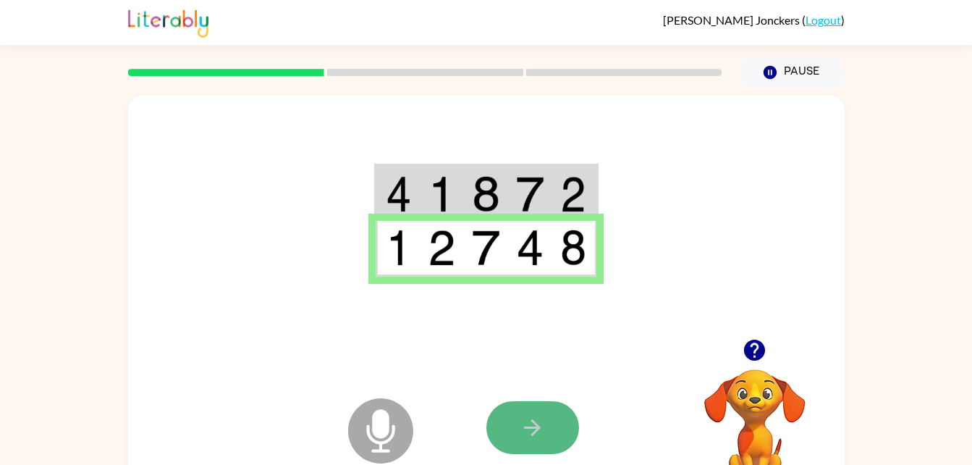
click at [540, 439] on icon "button" at bounding box center [532, 427] width 25 height 25
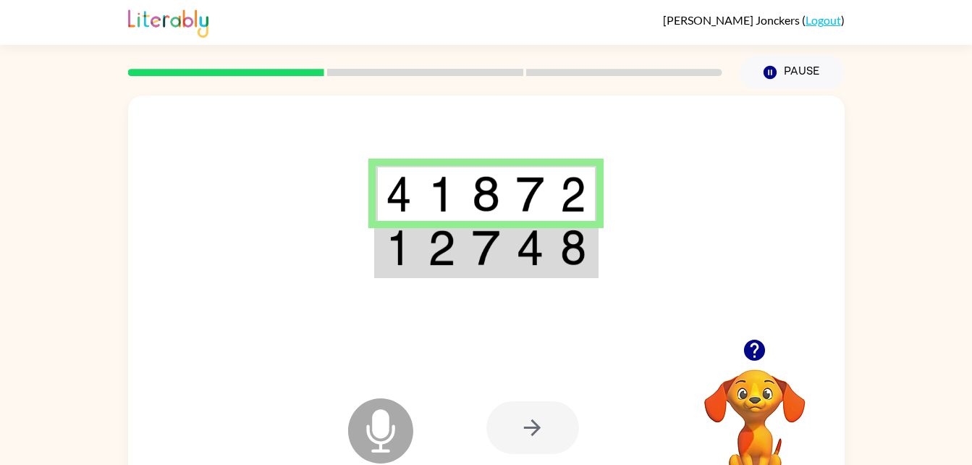
click at [540, 439] on div at bounding box center [532, 427] width 93 height 53
click at [483, 245] on img at bounding box center [485, 247] width 27 height 36
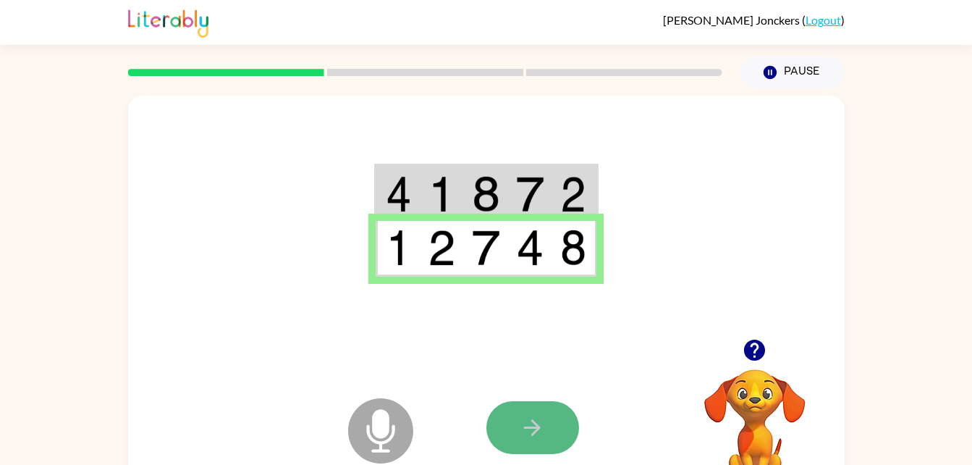
click at [533, 422] on icon "button" at bounding box center [532, 427] width 17 height 17
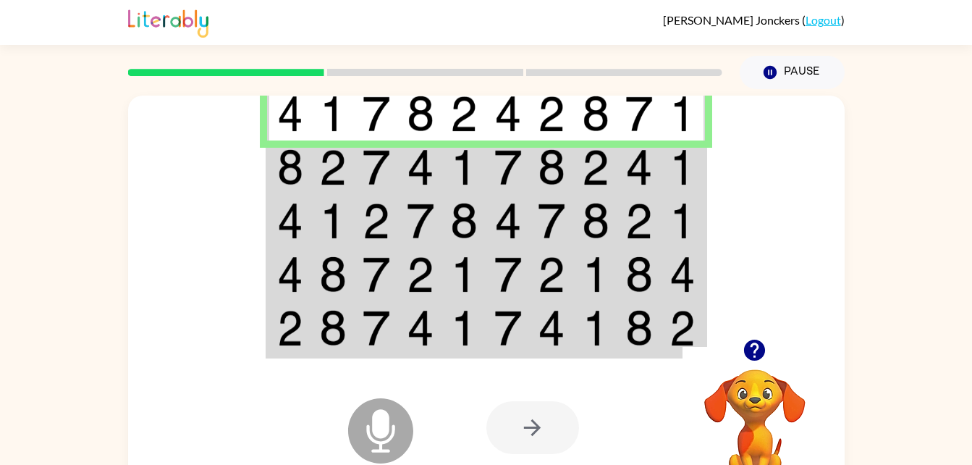
click at [379, 315] on img at bounding box center [376, 328] width 27 height 36
click at [378, 316] on img at bounding box center [376, 328] width 27 height 36
click at [407, 148] on td at bounding box center [421, 167] width 44 height 54
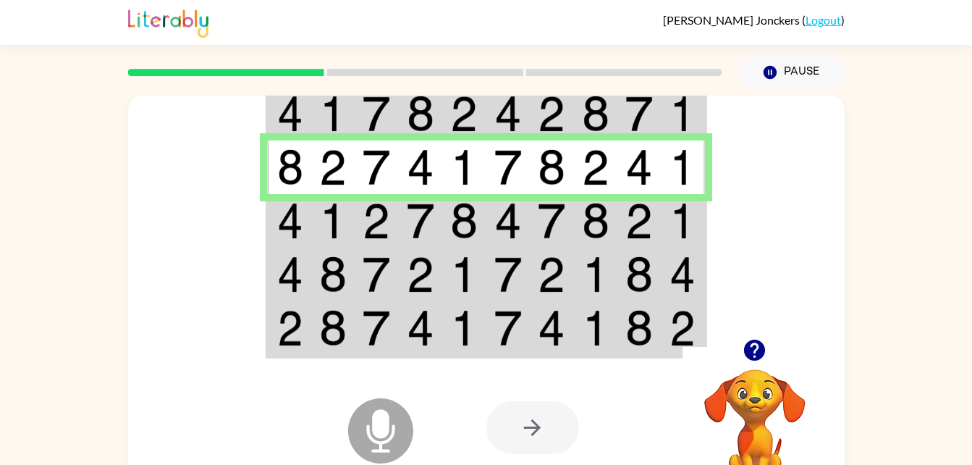
click at [402, 215] on td at bounding box center [421, 221] width 44 height 54
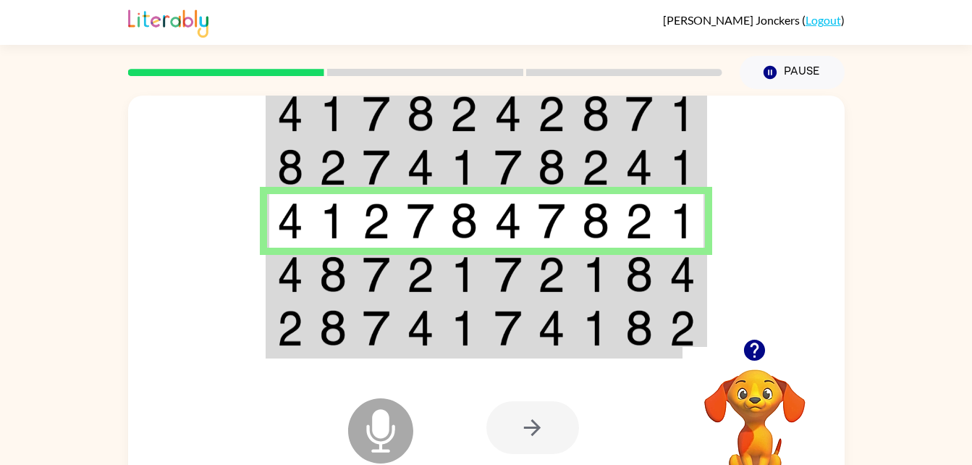
click at [383, 258] on img at bounding box center [376, 274] width 27 height 36
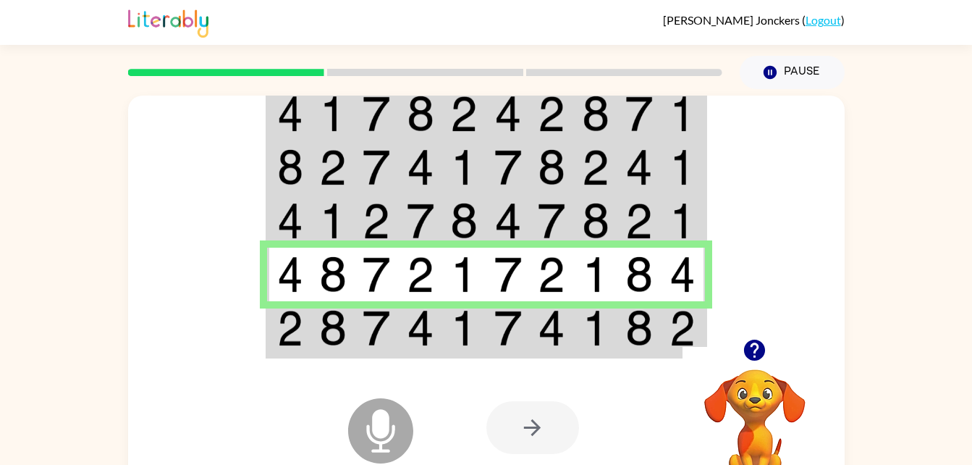
click at [366, 314] on img at bounding box center [376, 328] width 27 height 36
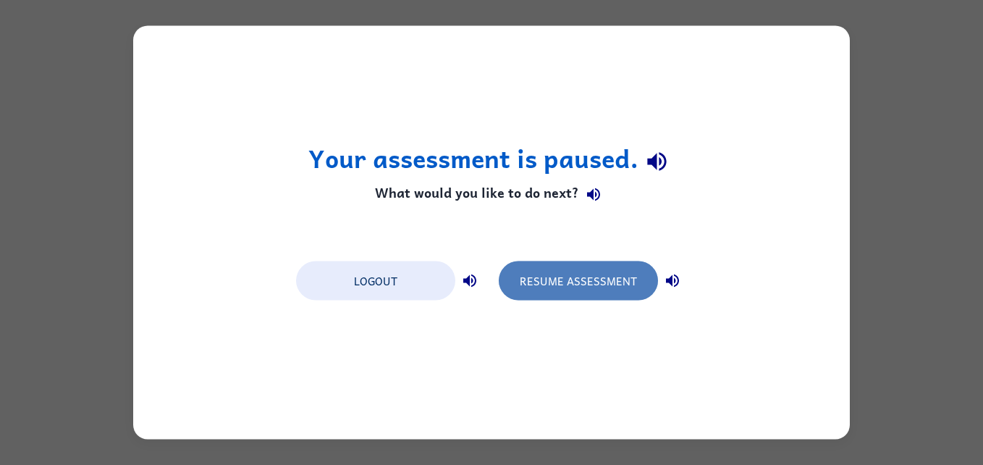
click at [632, 276] on button "Resume Assessment" at bounding box center [578, 280] width 159 height 39
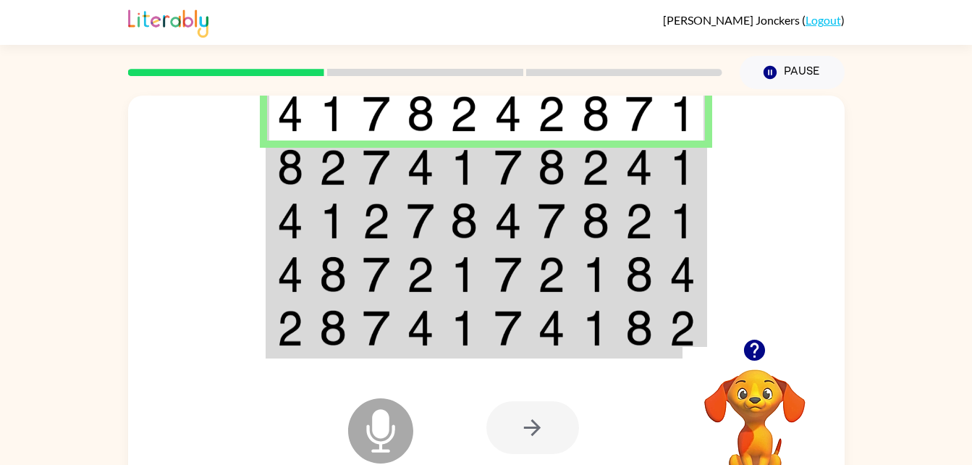
click at [585, 177] on img at bounding box center [595, 167] width 27 height 36
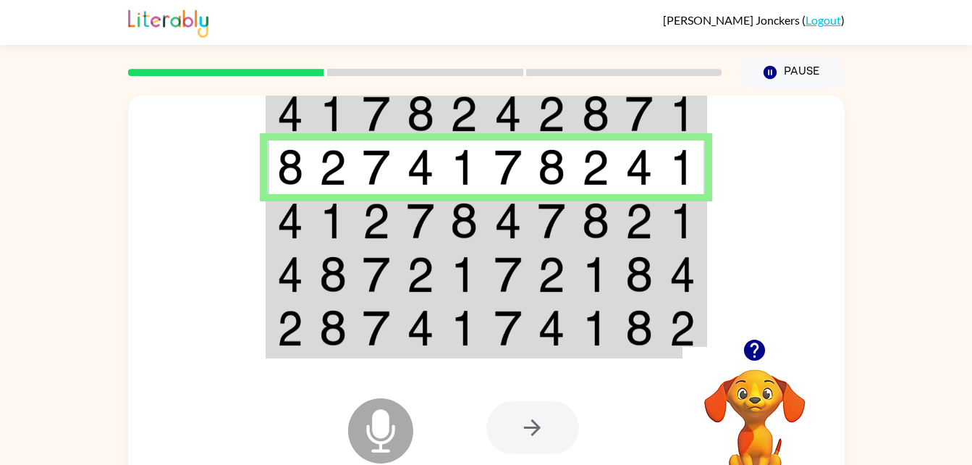
click at [583, 209] on img at bounding box center [595, 221] width 27 height 36
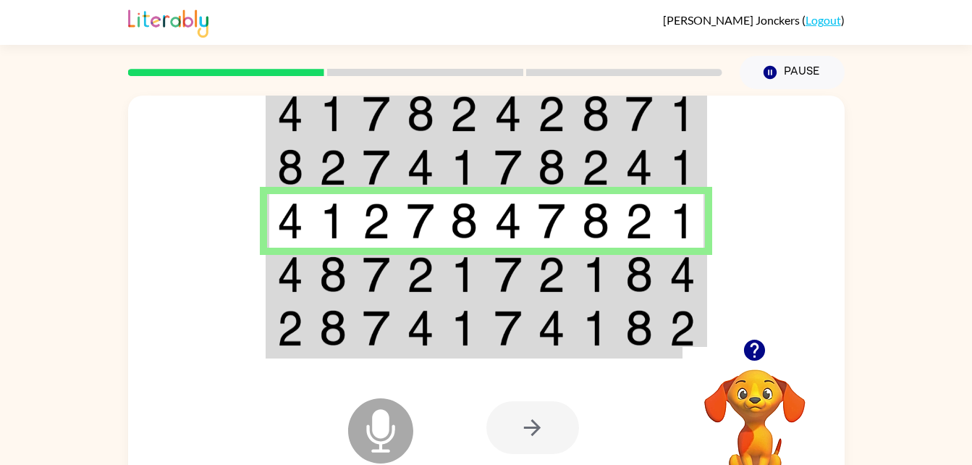
click at [569, 261] on td at bounding box center [552, 274] width 44 height 54
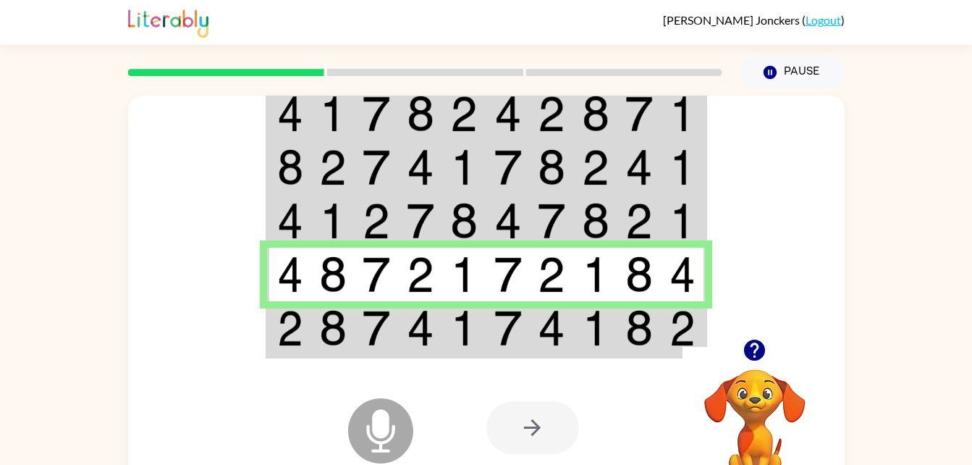
click at [541, 318] on img at bounding box center [551, 328] width 27 height 36
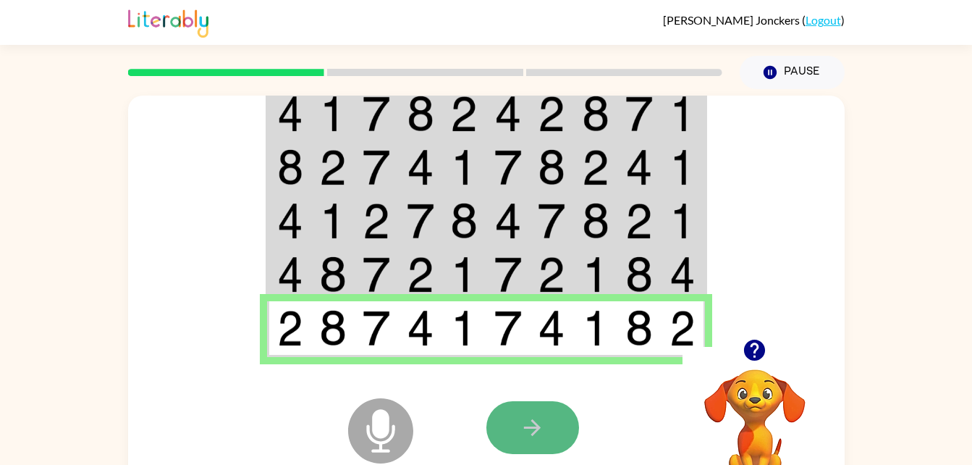
click at [517, 427] on button "button" at bounding box center [532, 427] width 93 height 53
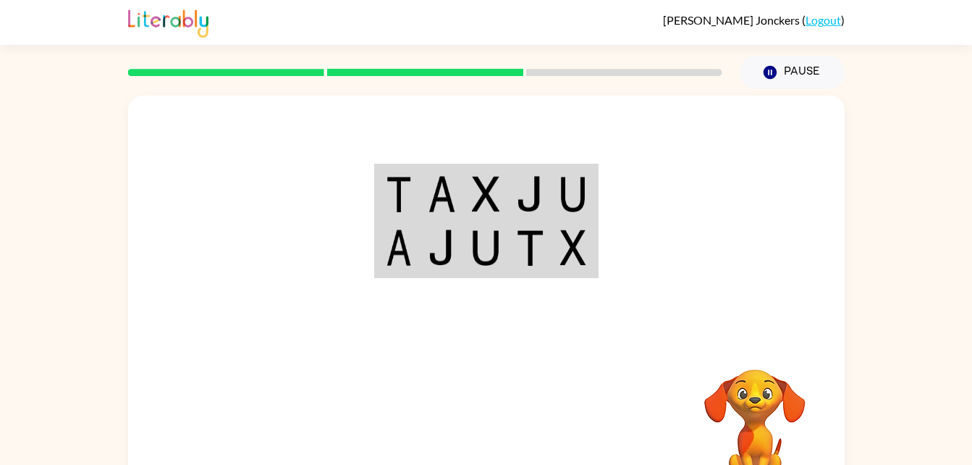
click at [517, 427] on div at bounding box center [592, 427] width 213 height 163
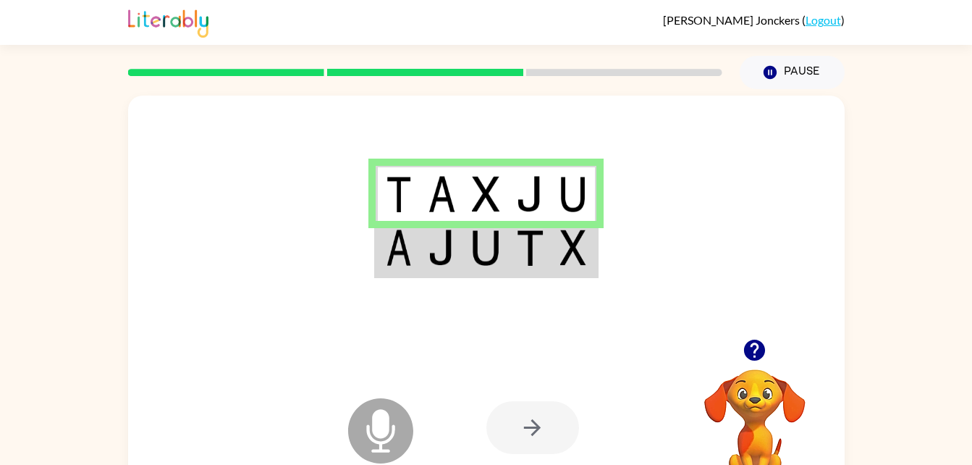
click at [453, 288] on div at bounding box center [486, 217] width 716 height 243
click at [478, 252] on img at bounding box center [485, 247] width 27 height 36
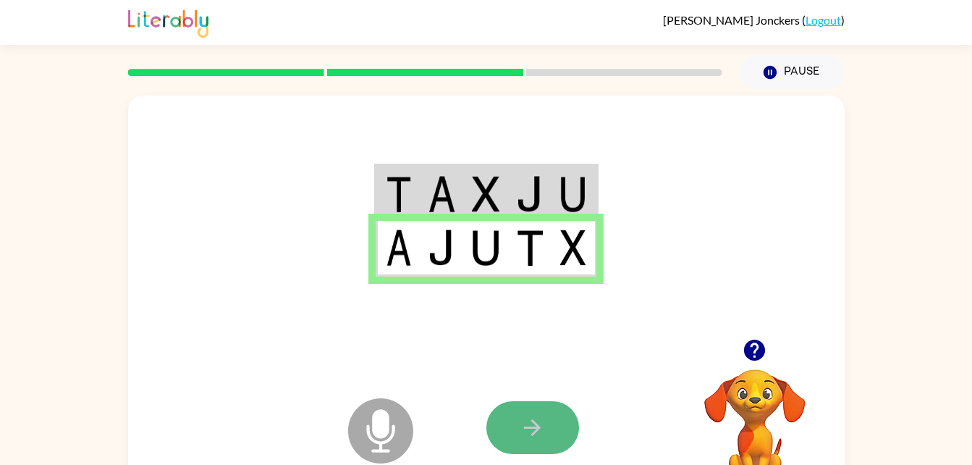
click at [530, 440] on icon "button" at bounding box center [532, 427] width 25 height 25
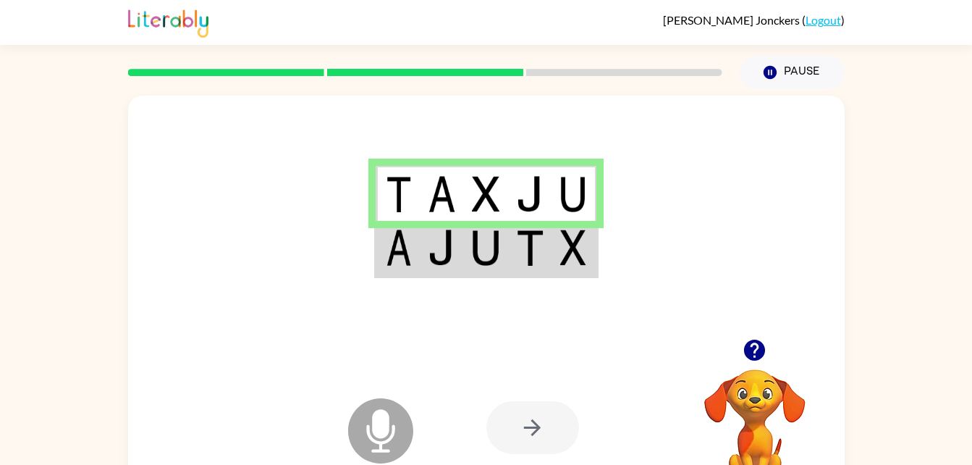
click at [515, 236] on td at bounding box center [530, 249] width 44 height 56
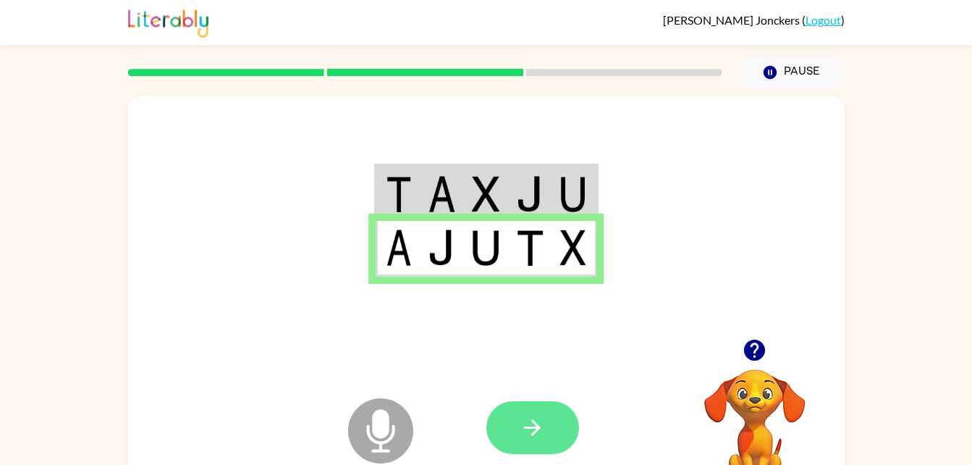
click at [536, 430] on icon "button" at bounding box center [532, 427] width 17 height 17
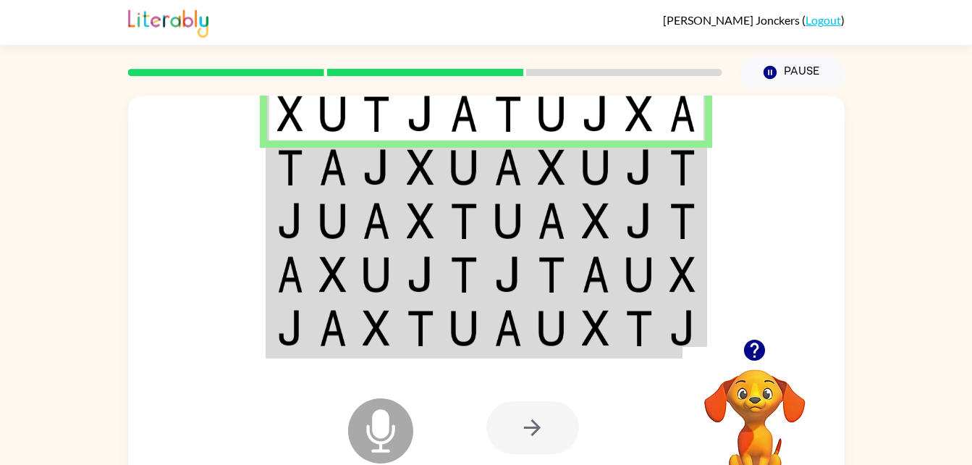
click at [536, 158] on td at bounding box center [552, 167] width 44 height 54
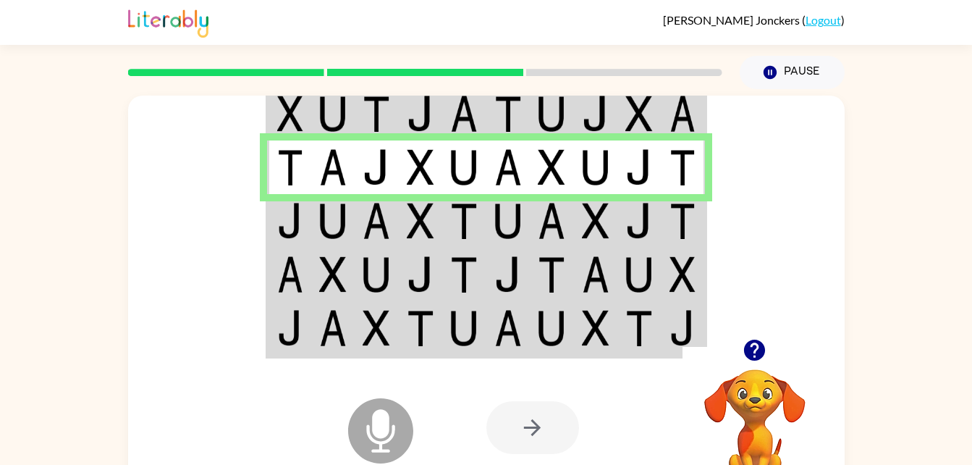
click at [480, 315] on td at bounding box center [464, 329] width 44 height 56
click at [465, 268] on img at bounding box center [463, 274] width 27 height 36
click at [468, 244] on td at bounding box center [464, 221] width 44 height 54
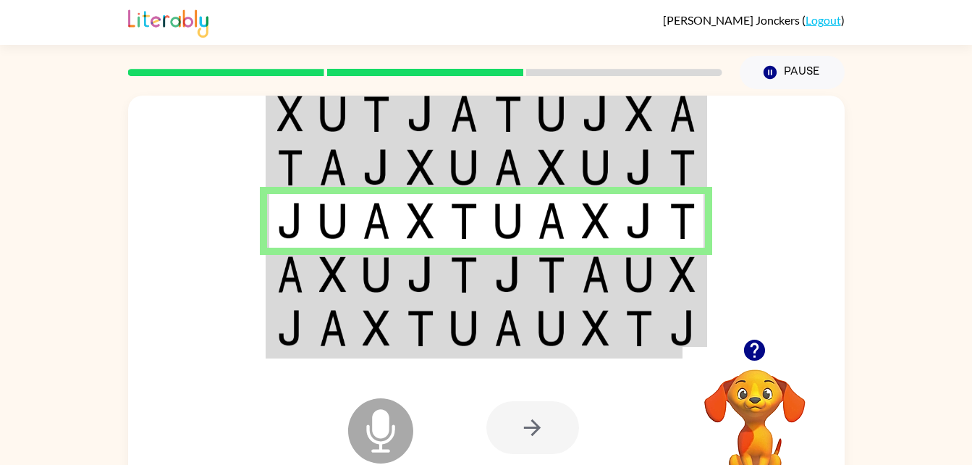
click at [468, 257] on img at bounding box center [463, 274] width 27 height 36
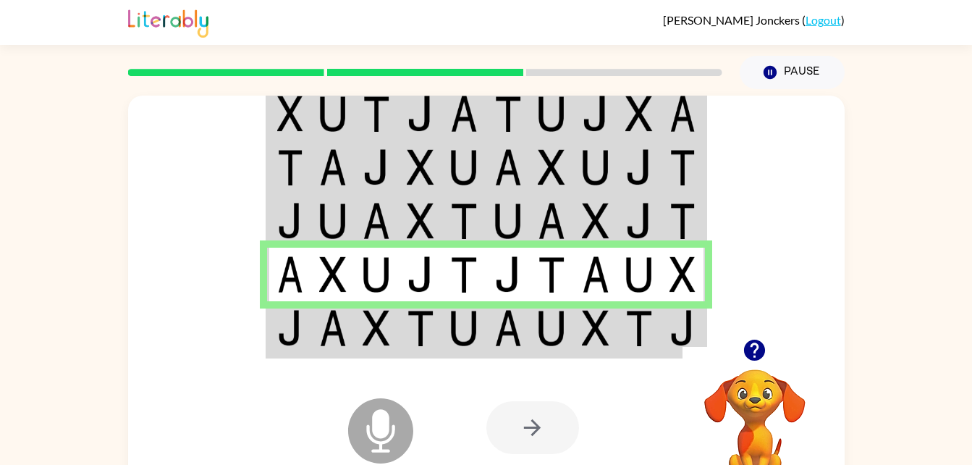
click at [486, 318] on td at bounding box center [508, 329] width 44 height 56
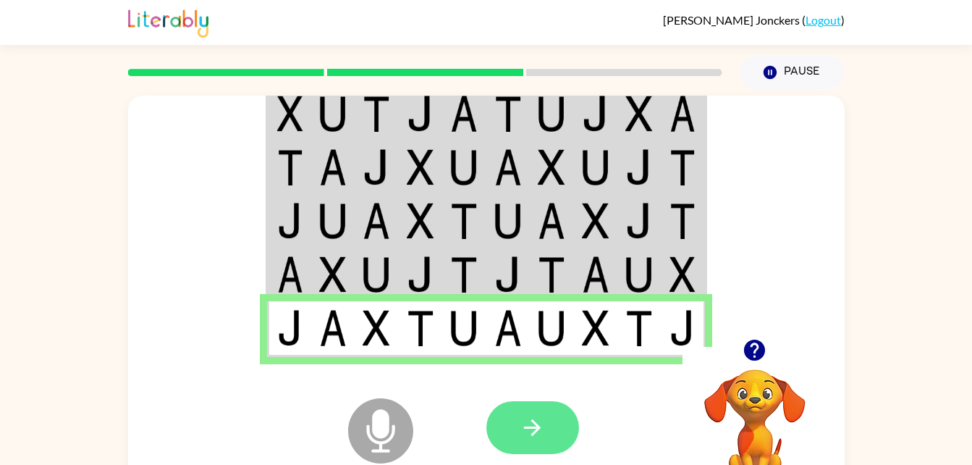
click at [531, 423] on icon "button" at bounding box center [532, 427] width 25 height 25
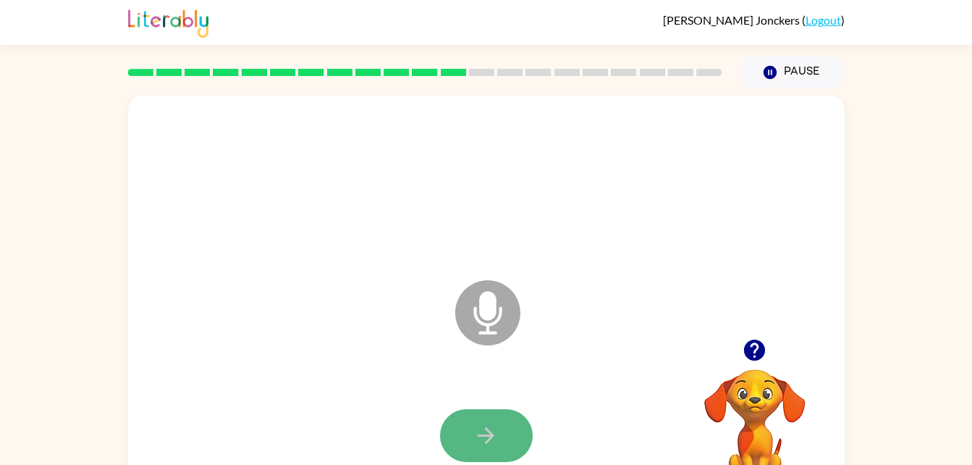
click at [492, 420] on button "button" at bounding box center [486, 435] width 93 height 53
click at [493, 420] on button "button" at bounding box center [486, 435] width 93 height 53
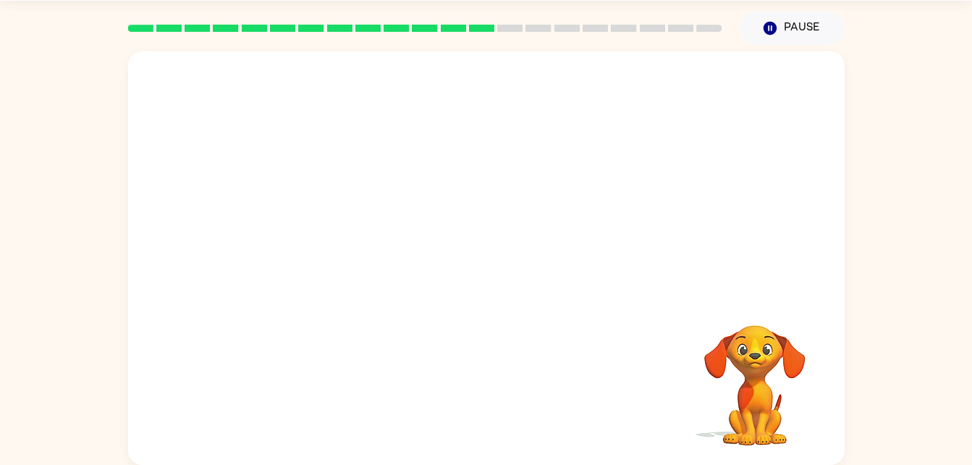
scroll to position [27, 0]
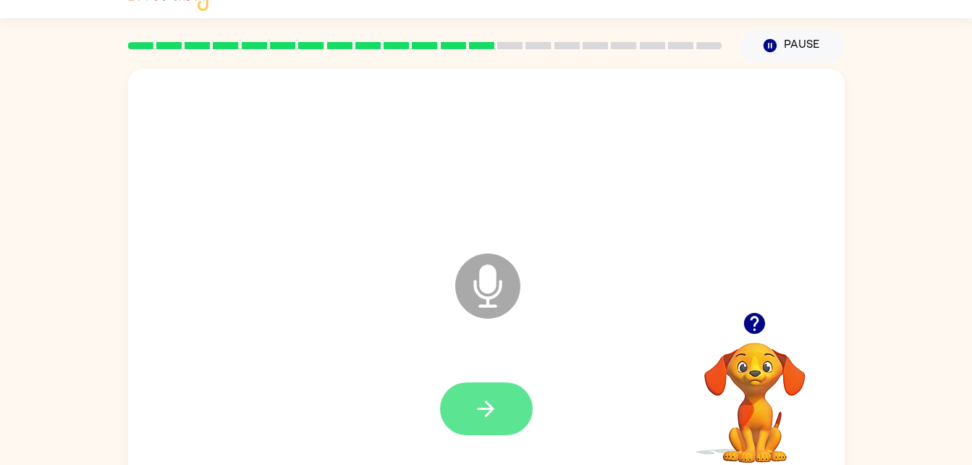
click at [504, 422] on button "button" at bounding box center [486, 408] width 93 height 53
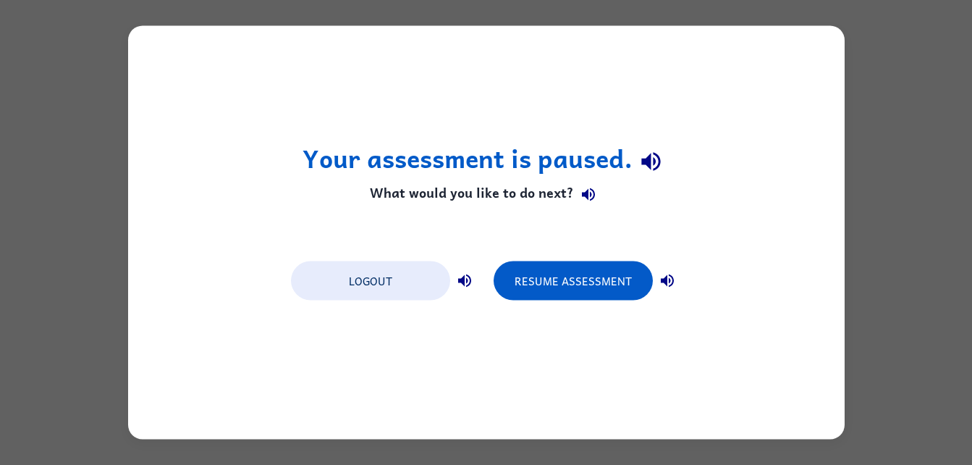
scroll to position [0, 0]
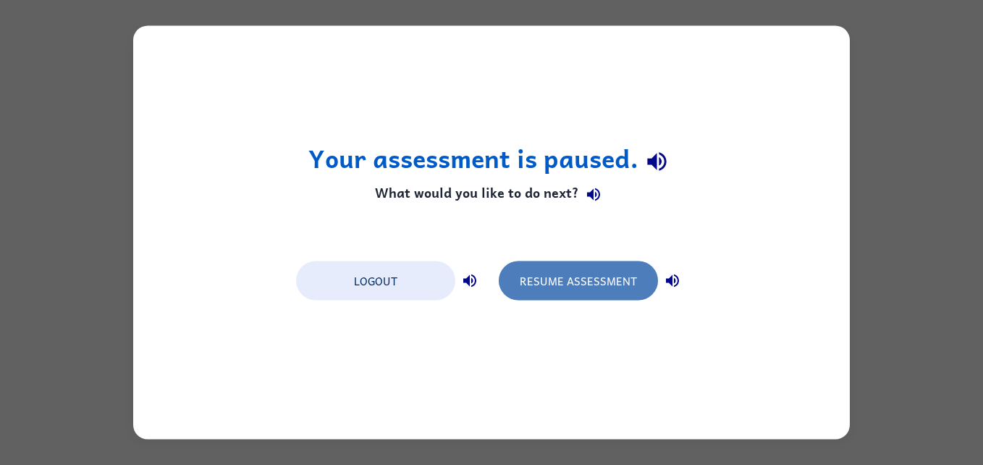
click at [532, 264] on button "Resume Assessment" at bounding box center [578, 280] width 159 height 39
